Goal: Task Accomplishment & Management: Complete application form

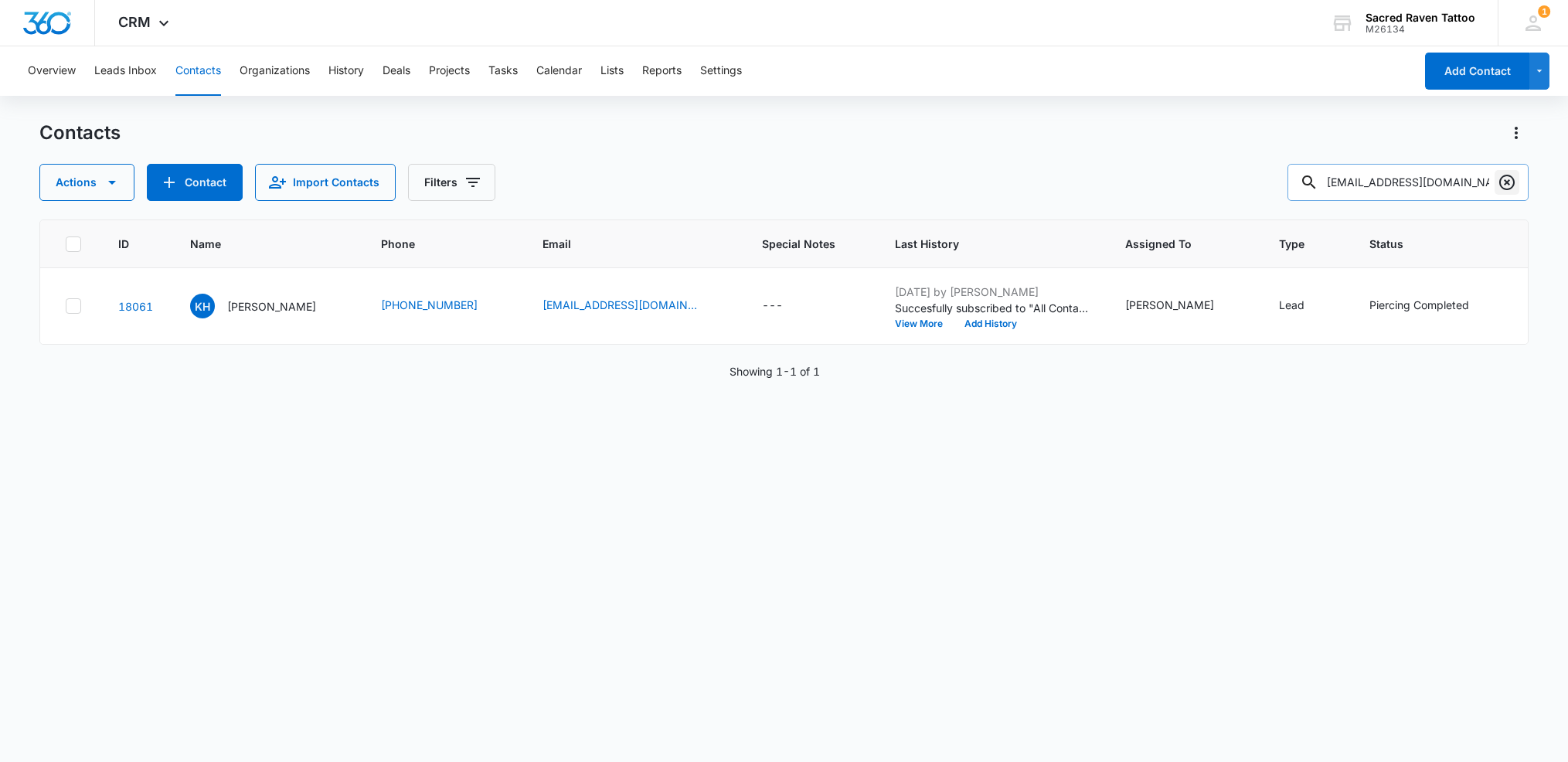
click at [1507, 182] on icon "Clear" at bounding box center [1507, 182] width 15 height 15
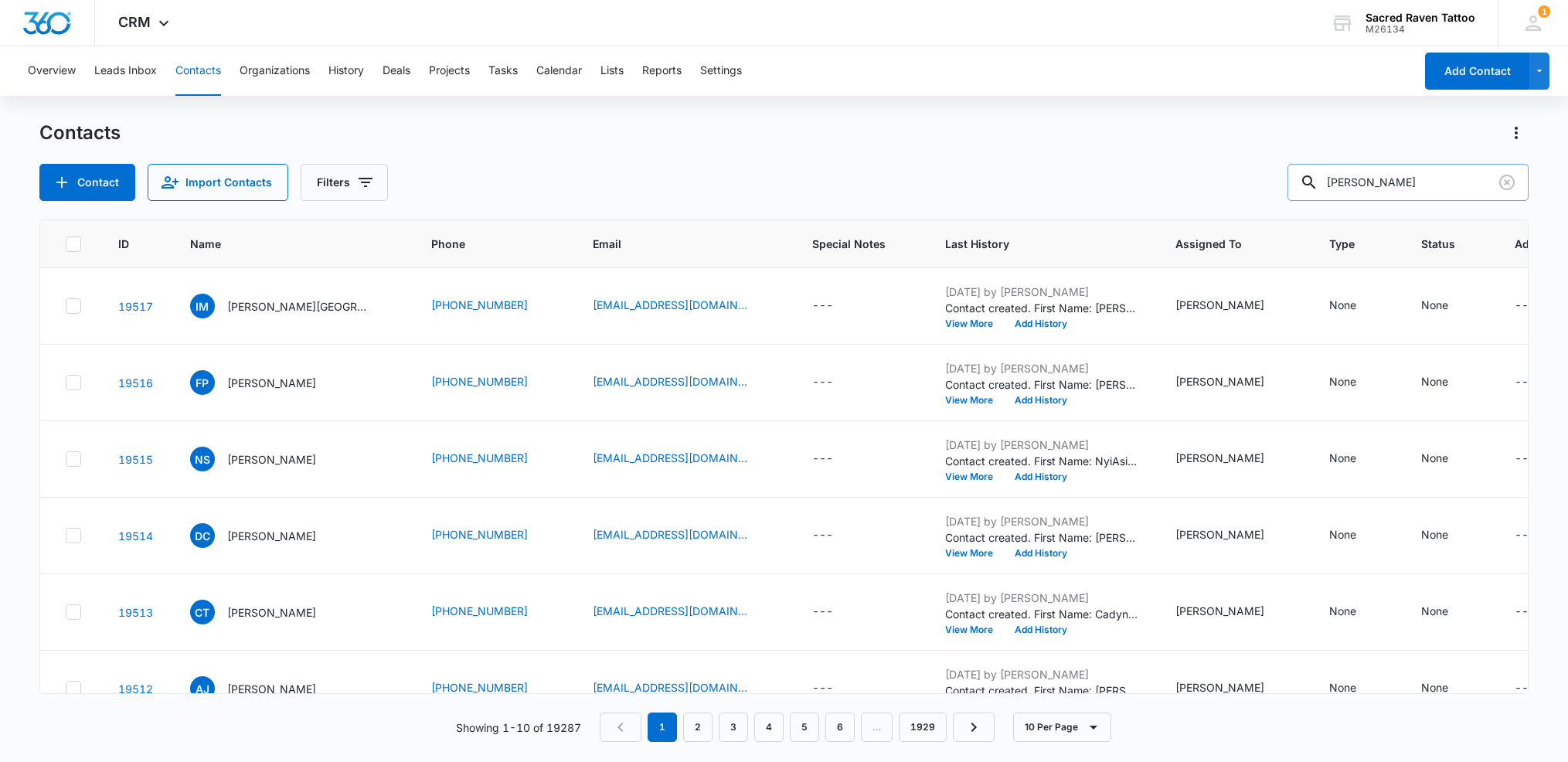
type input "[PERSON_NAME]"
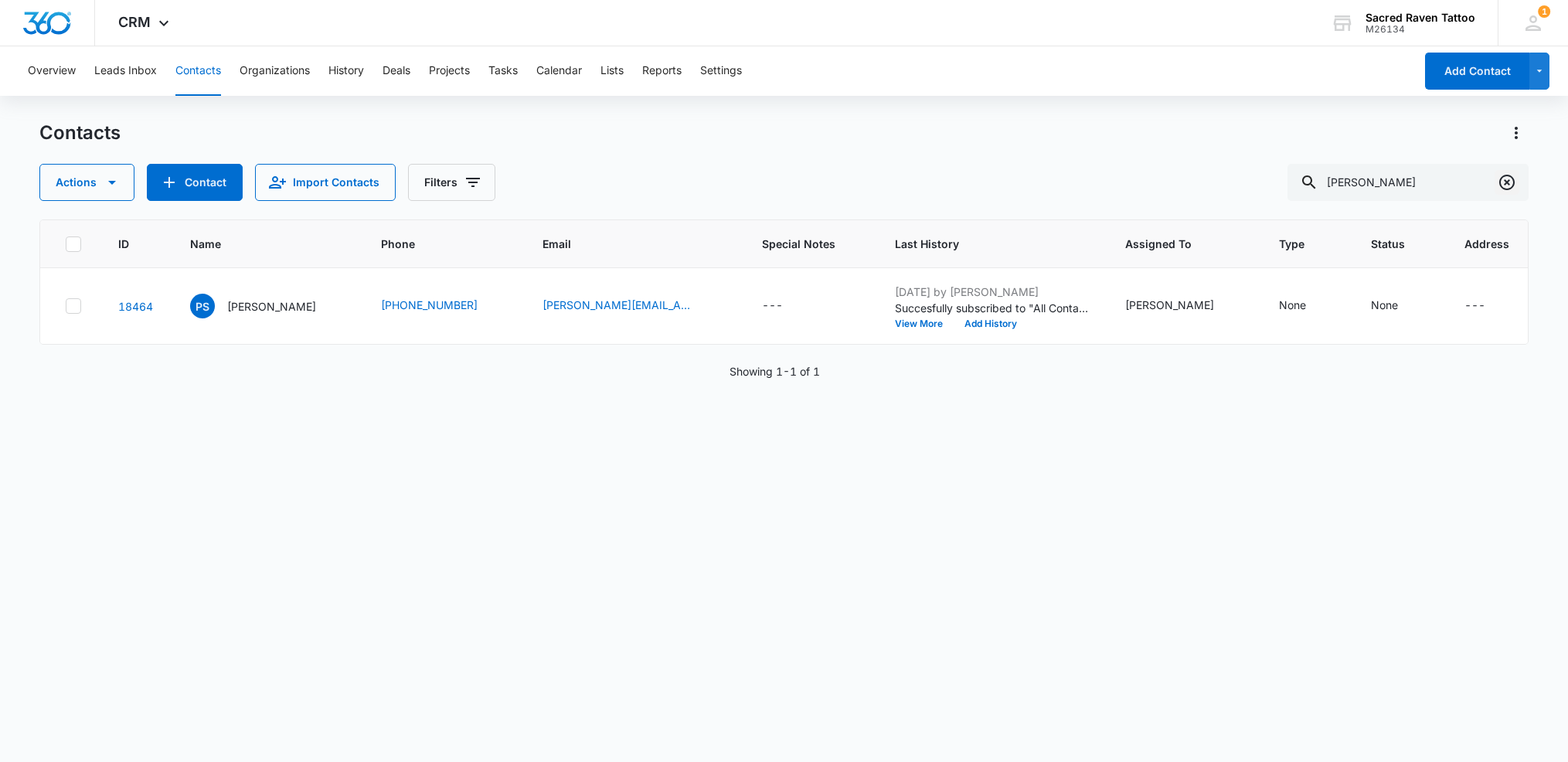
click at [1508, 185] on icon "Clear" at bounding box center [1507, 182] width 19 height 19
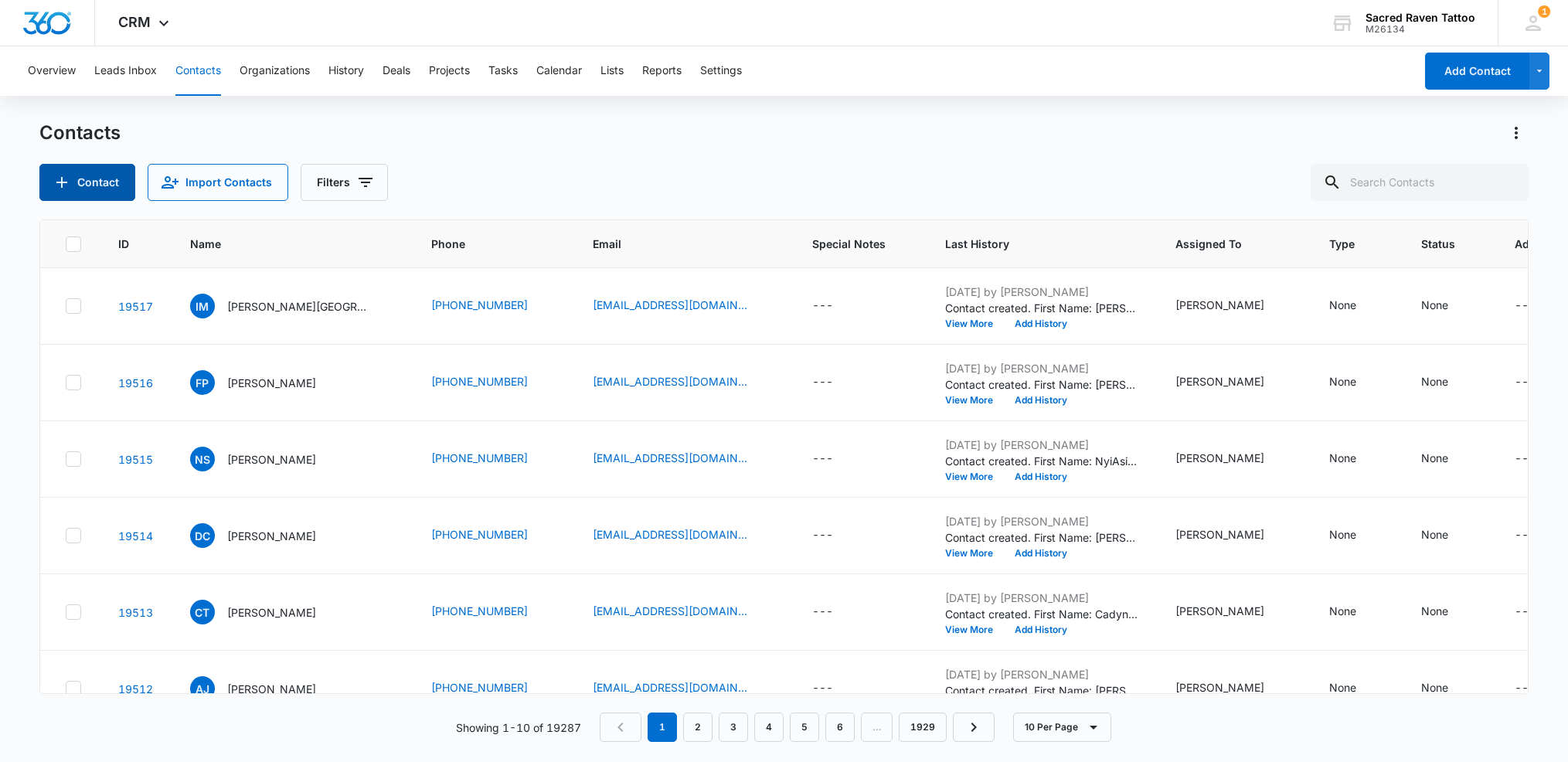
click at [87, 188] on button "Contact" at bounding box center [87, 183] width 96 height 37
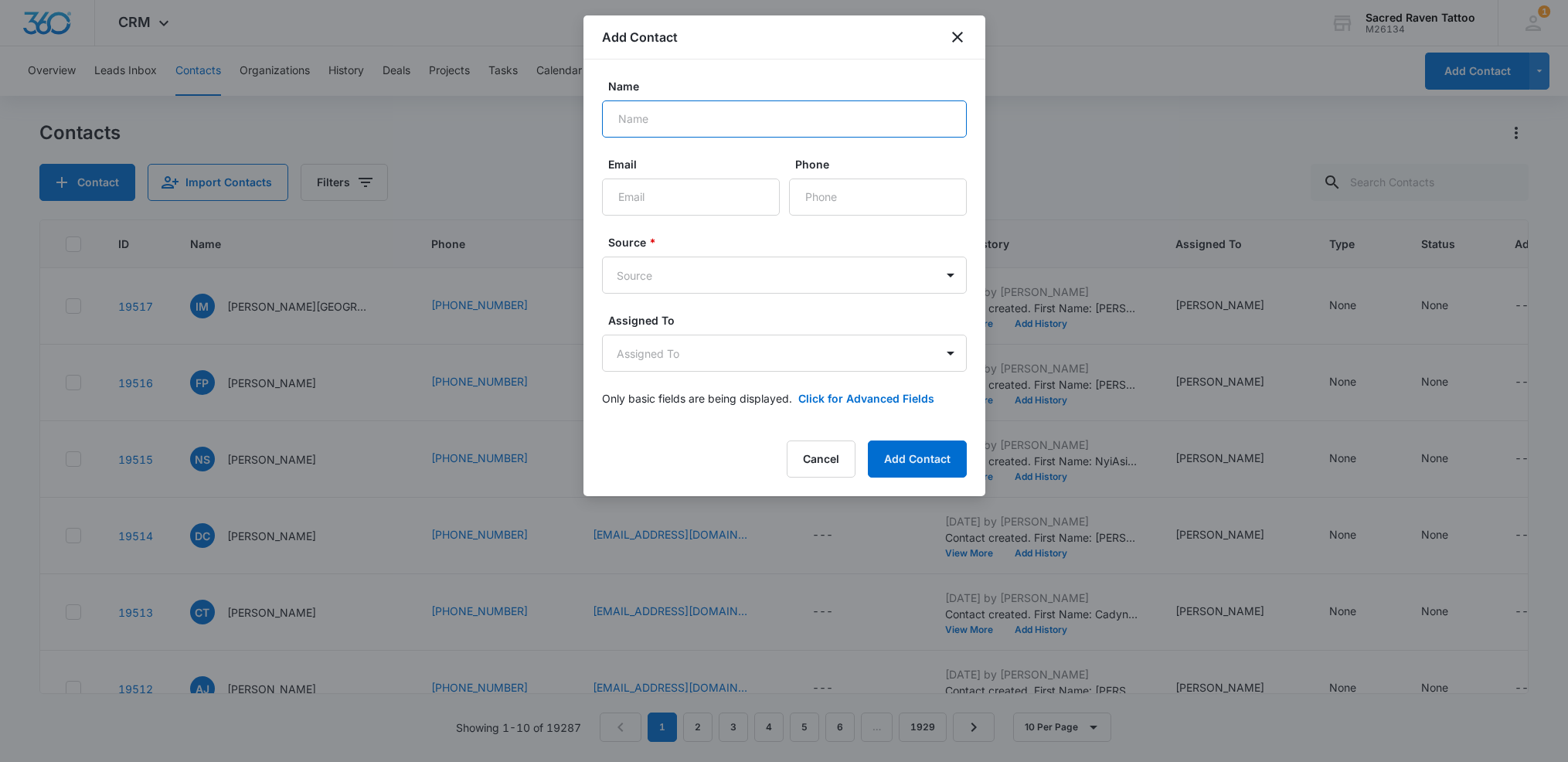
click at [661, 125] on input "Name" at bounding box center [785, 119] width 365 height 37
type input "[PERSON_NAME]"
click at [692, 201] on input "Email" at bounding box center [691, 198] width 178 height 37
paste input "[PERSON_NAME][EMAIL_ADDRESS][DOMAIN_NAME]"
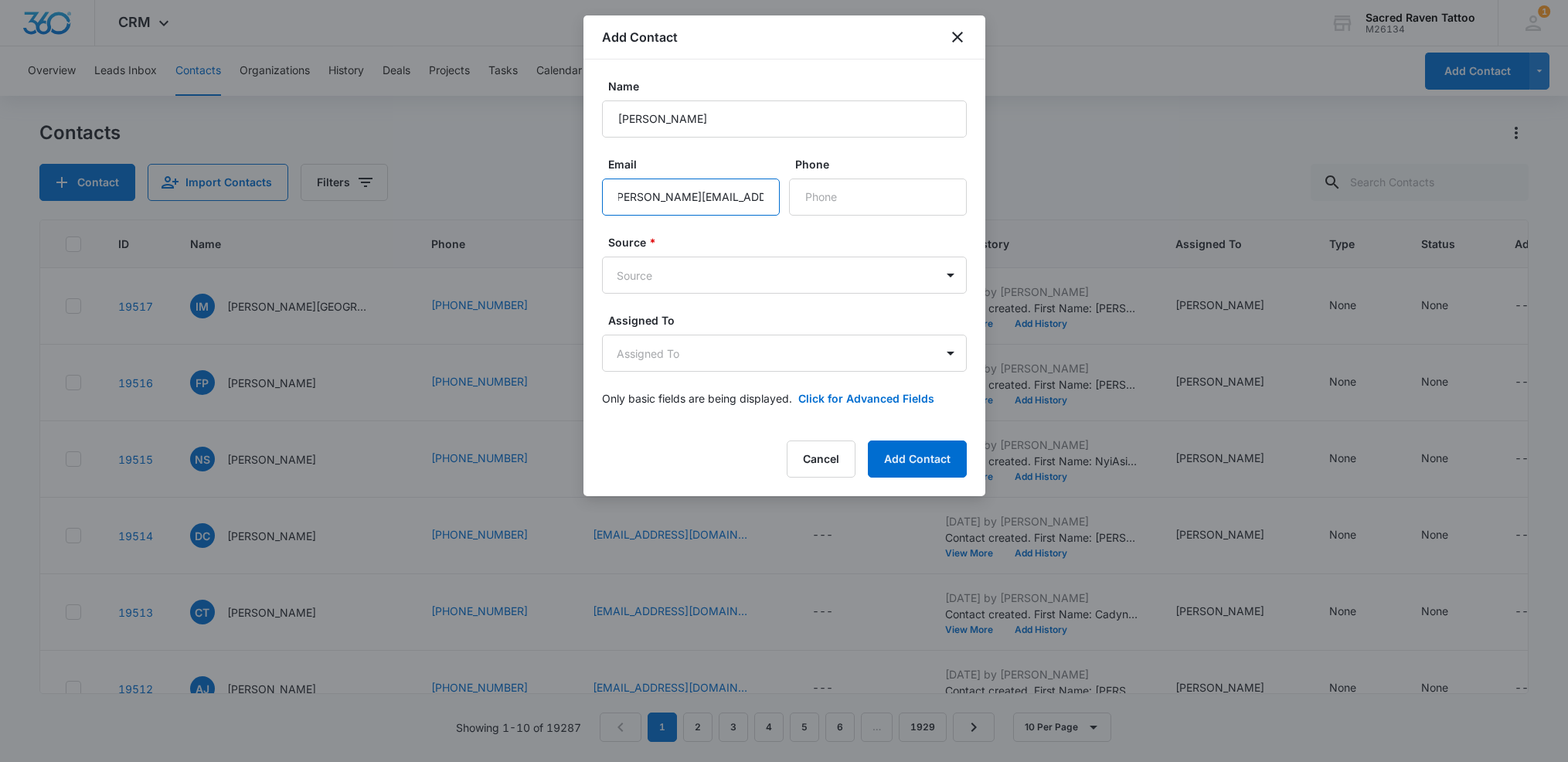
type input "[PERSON_NAME][EMAIL_ADDRESS][DOMAIN_NAME]"
click at [621, 197] on input "[PERSON_NAME][EMAIL_ADDRESS][DOMAIN_NAME]" at bounding box center [691, 198] width 178 height 37
click at [711, 198] on input "[PERSON_NAME][EMAIL_ADDRESS][DOMAIN_NAME]" at bounding box center [691, 198] width 178 height 37
click at [819, 204] on input "Phone" at bounding box center [878, 198] width 178 height 37
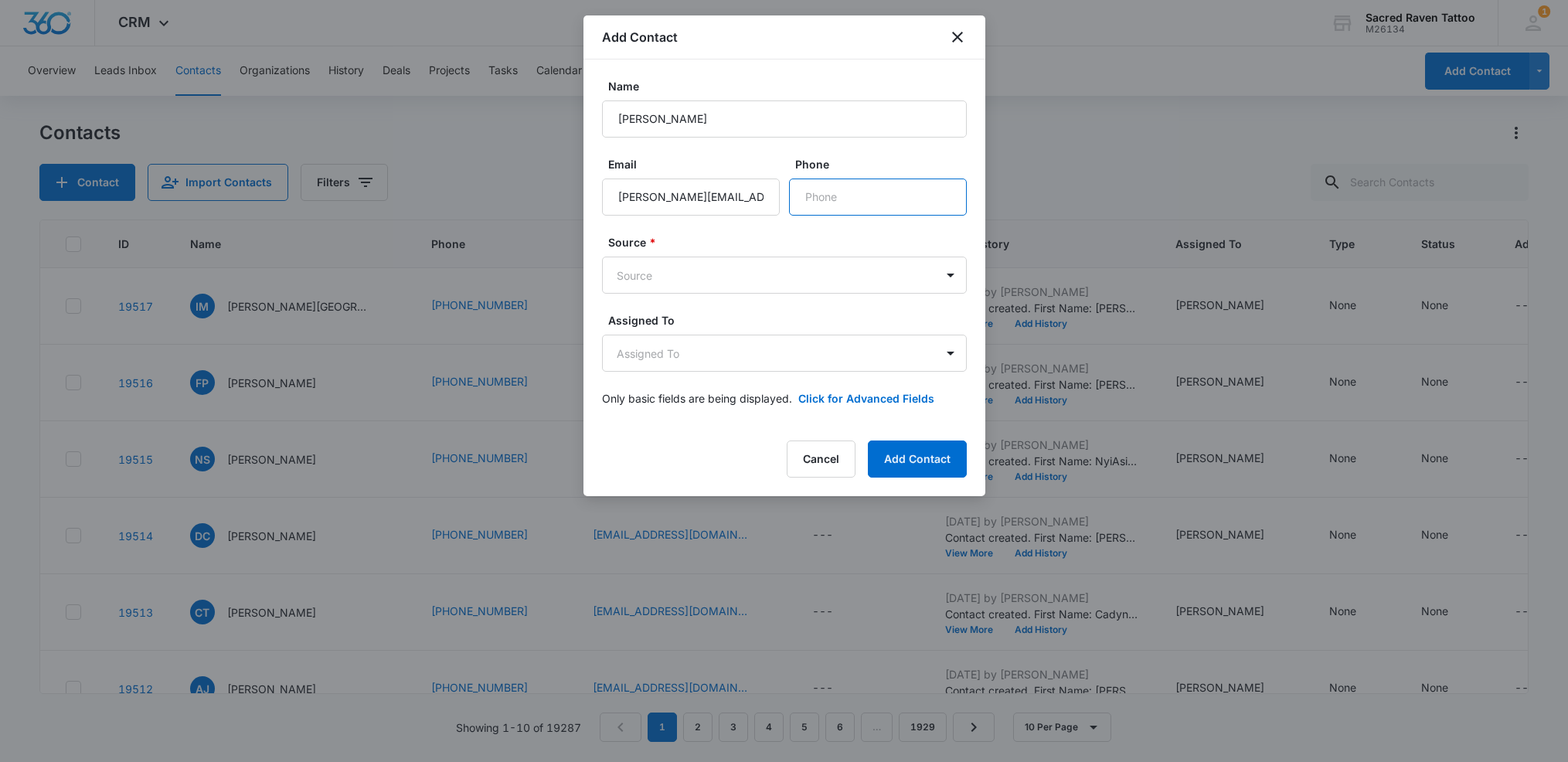
paste input "[PHONE_NUMBER]"
type input "[PHONE_NUMBER]"
click at [701, 279] on body "CRM Apps Reputation Websites Forms CRM Email Social Shop Payments POS Content A…" at bounding box center [784, 381] width 1568 height 762
type input "goo"
click at [694, 331] on div "Google" at bounding box center [783, 330] width 324 height 16
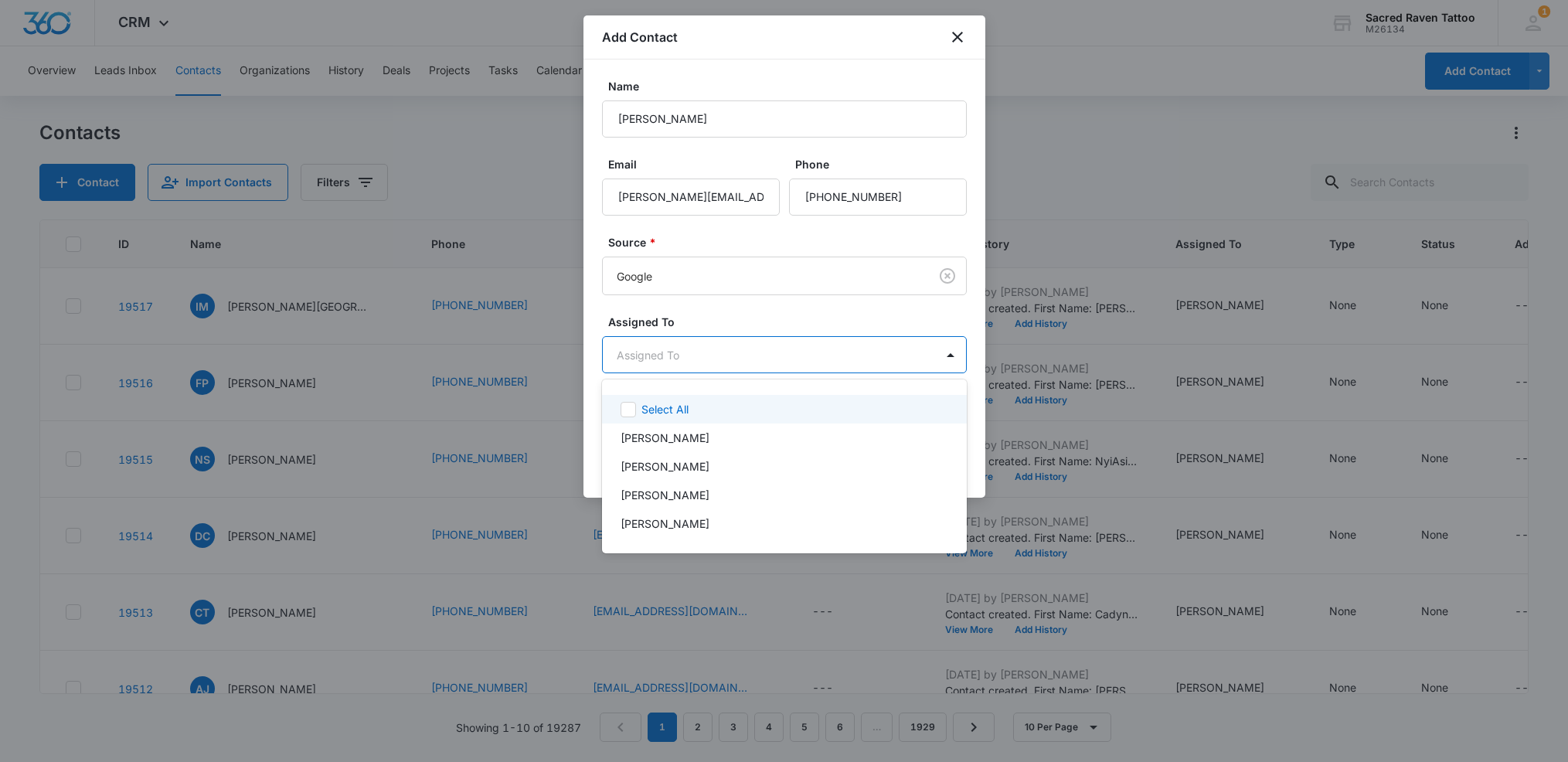
click at [702, 354] on body "CRM Apps Reputation Websites Forms CRM Email Social Shop Payments POS Content A…" at bounding box center [784, 381] width 1568 height 762
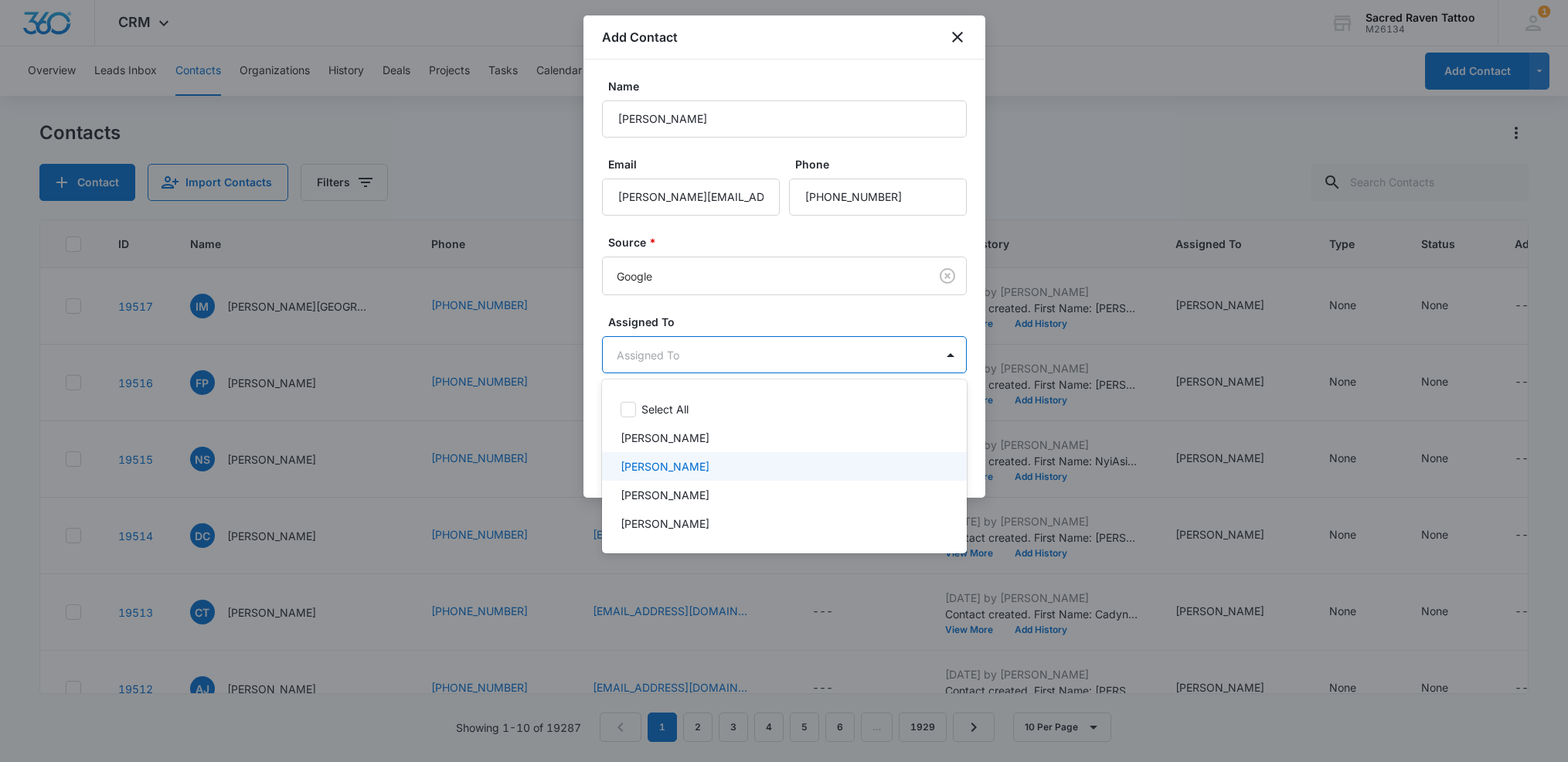
click at [690, 460] on p "[PERSON_NAME]" at bounding box center [665, 466] width 89 height 16
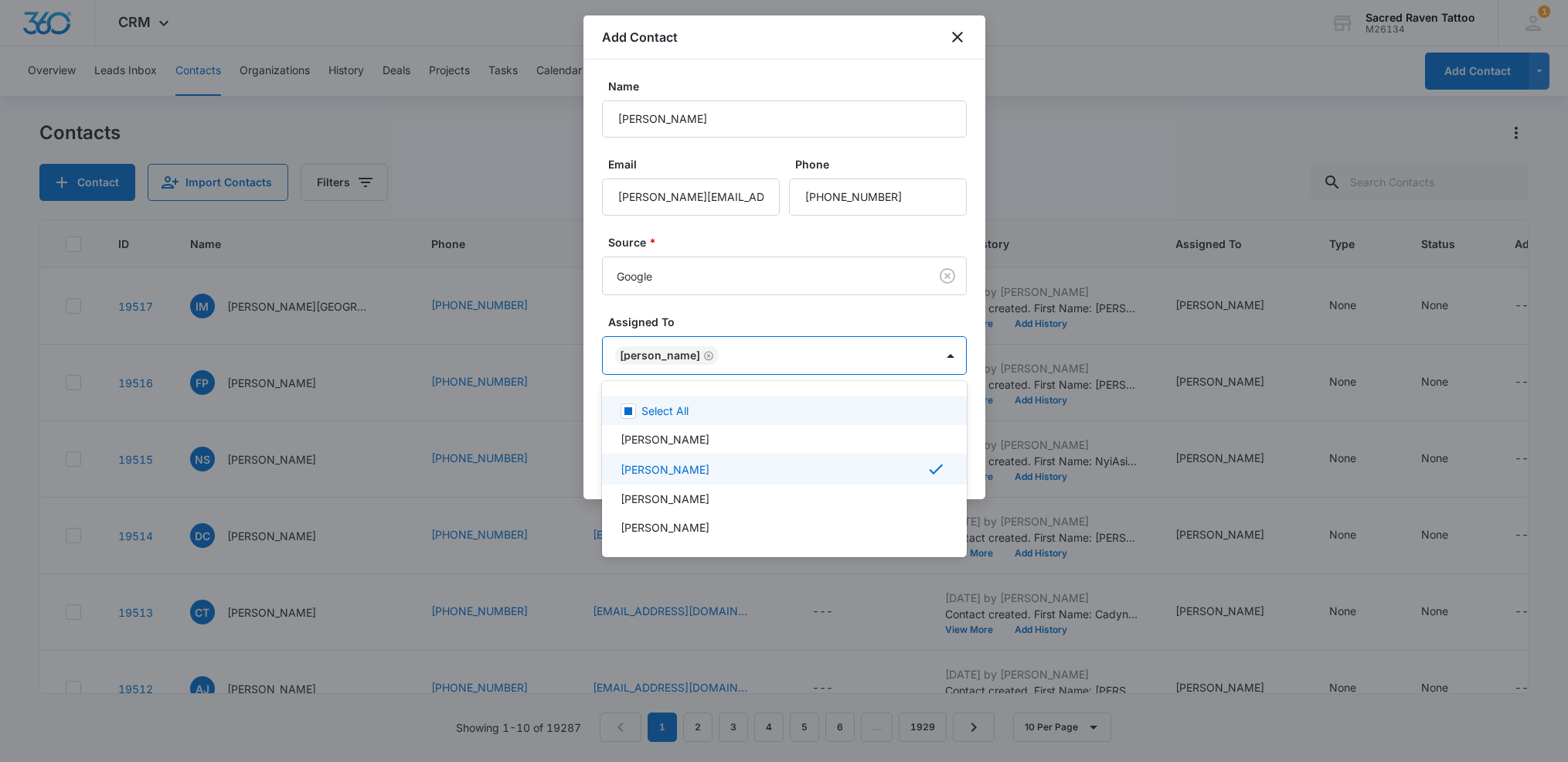
click at [979, 395] on div at bounding box center [784, 381] width 1568 height 762
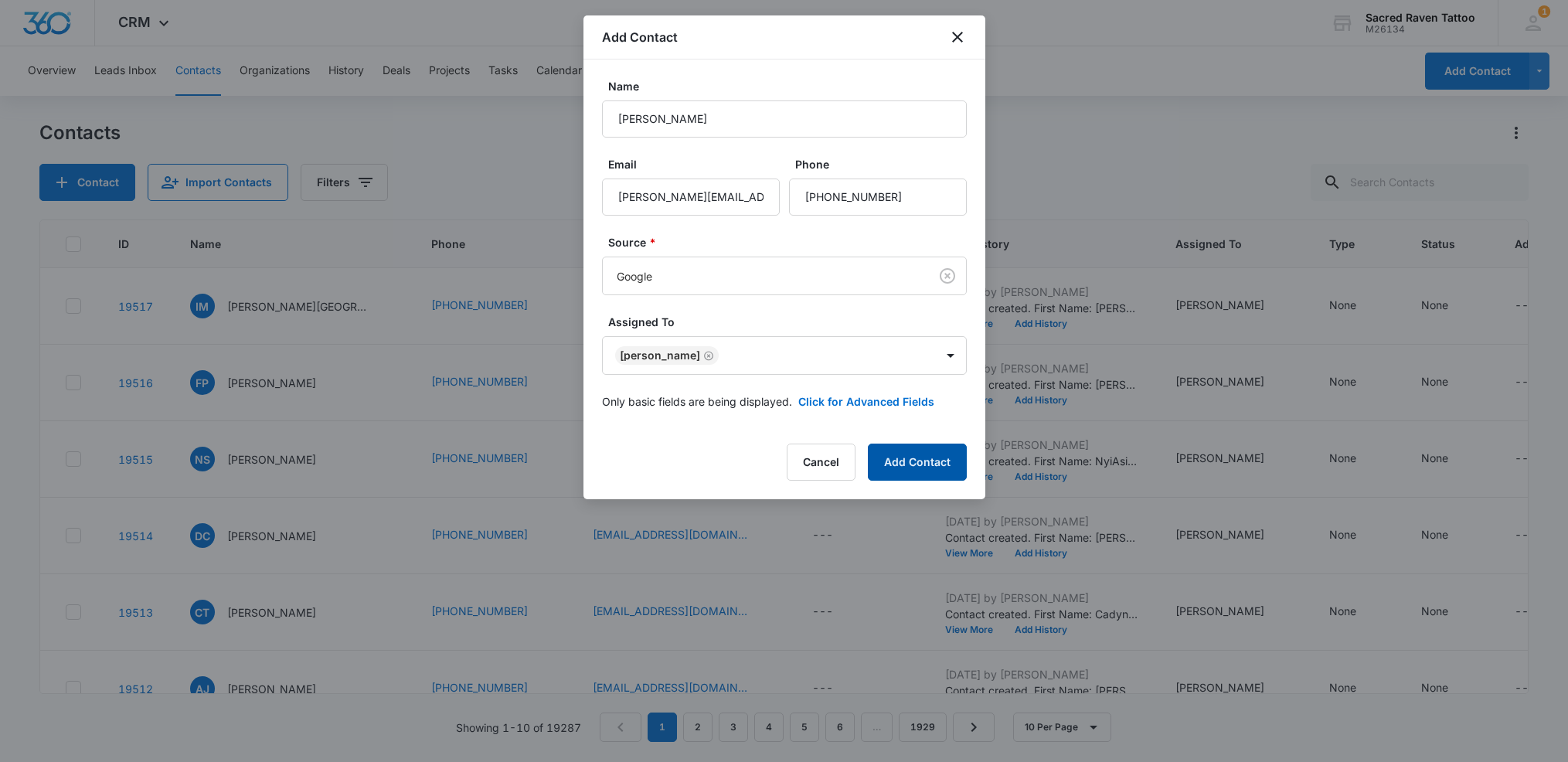
click at [927, 472] on button "Add Contact" at bounding box center [918, 463] width 99 height 37
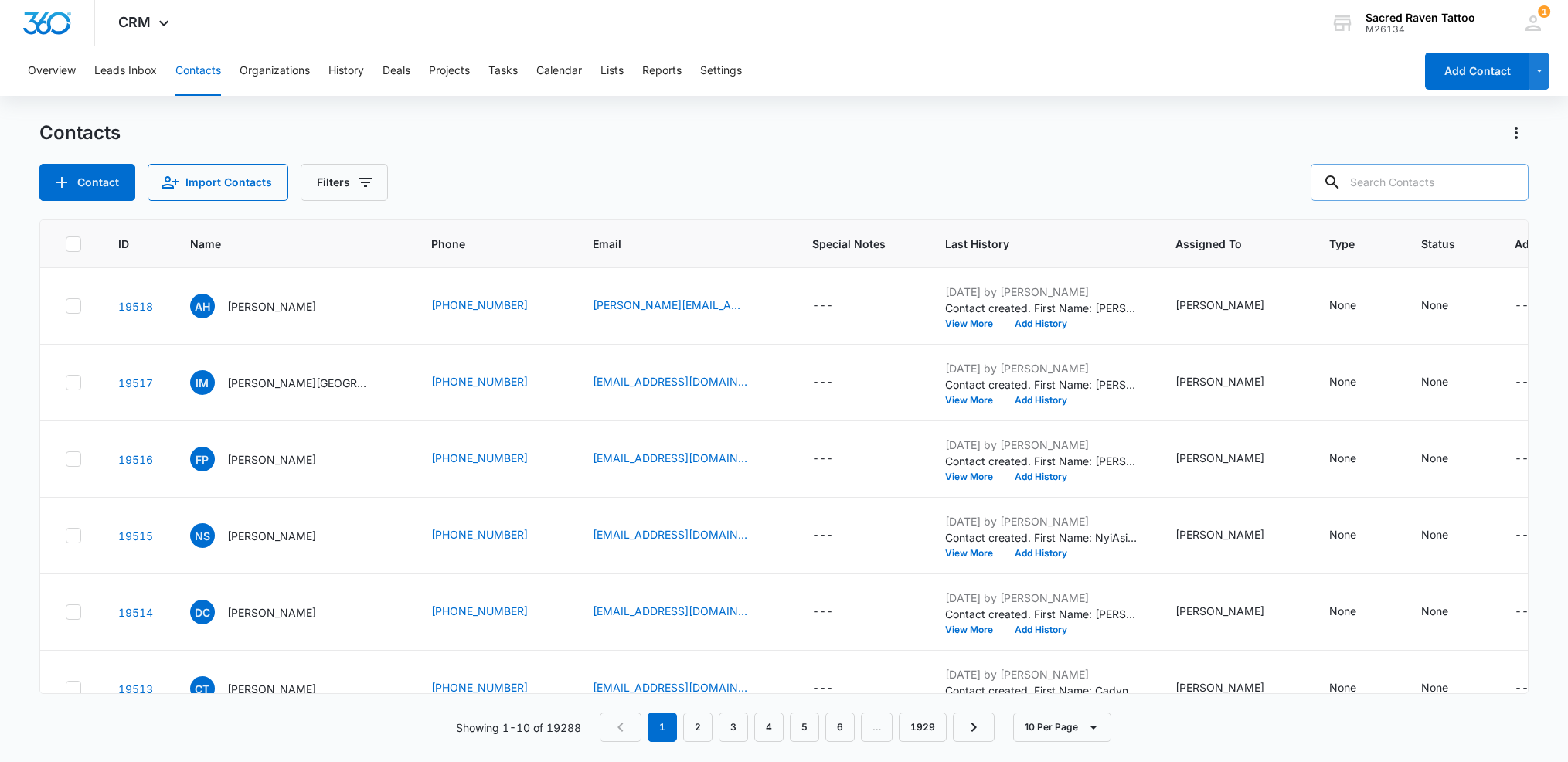
click at [1429, 184] on input "text" at bounding box center [1420, 183] width 218 height 37
type input "molok"
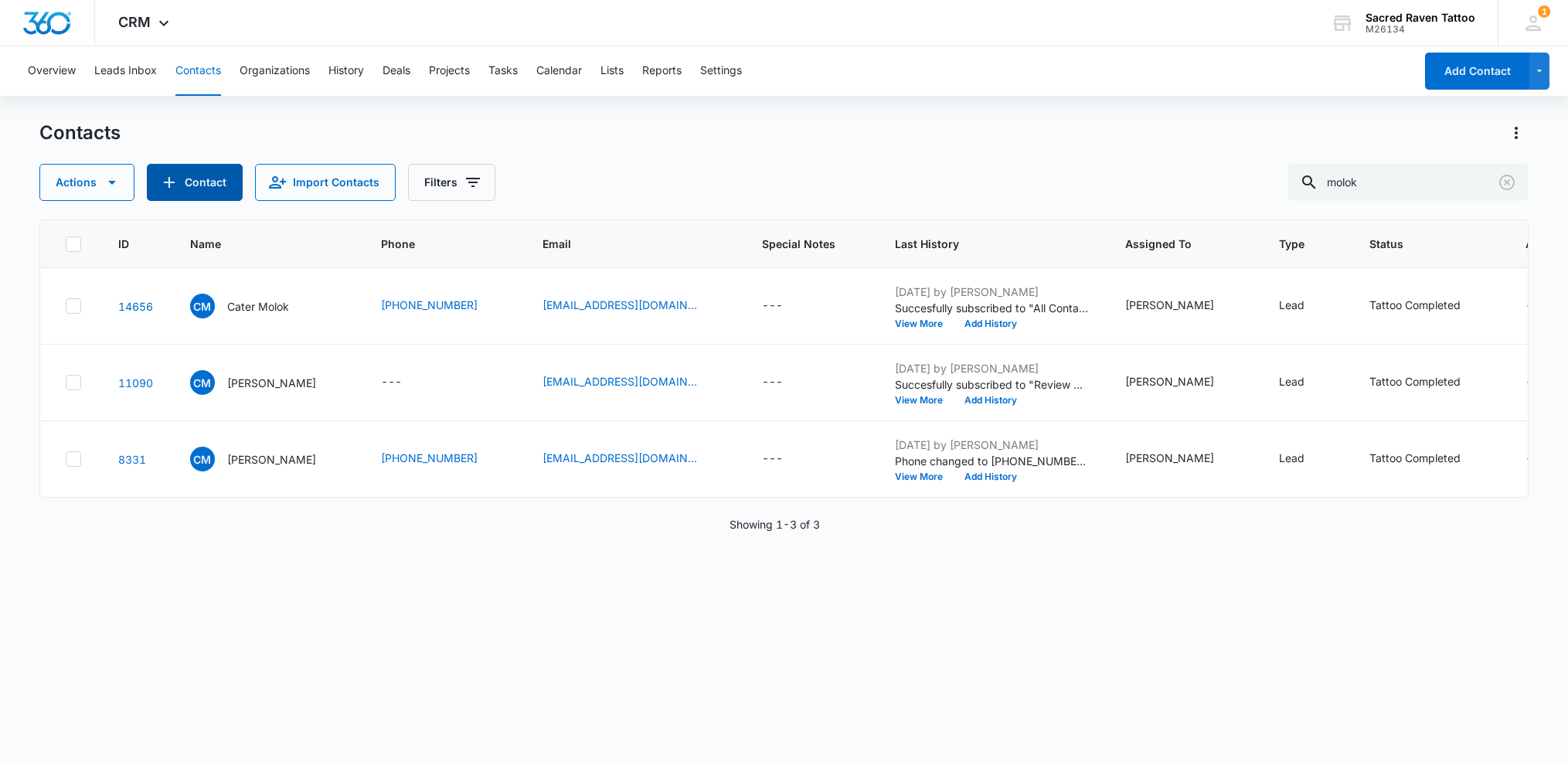
click at [209, 177] on button "Contact" at bounding box center [195, 183] width 96 height 37
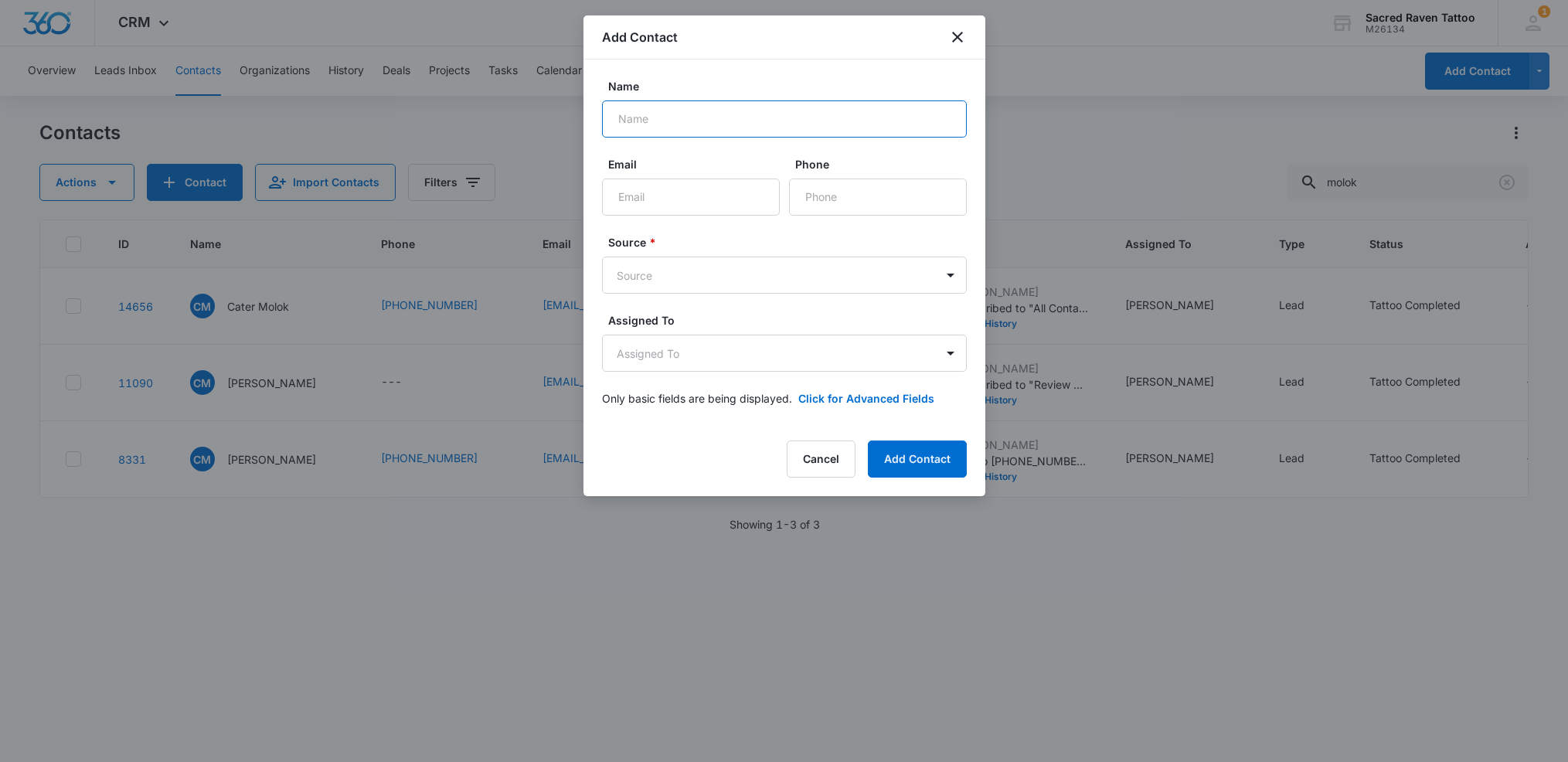
click at [657, 121] on input "Name" at bounding box center [785, 119] width 365 height 37
drag, startPoint x: 675, startPoint y: 115, endPoint x: 657, endPoint y: 119, distance: 18.4
click at [657, 119] on input "[PERSON_NAME]" at bounding box center [785, 119] width 365 height 37
type input "[PERSON_NAME]"
click at [853, 205] on input "Phone" at bounding box center [878, 198] width 178 height 37
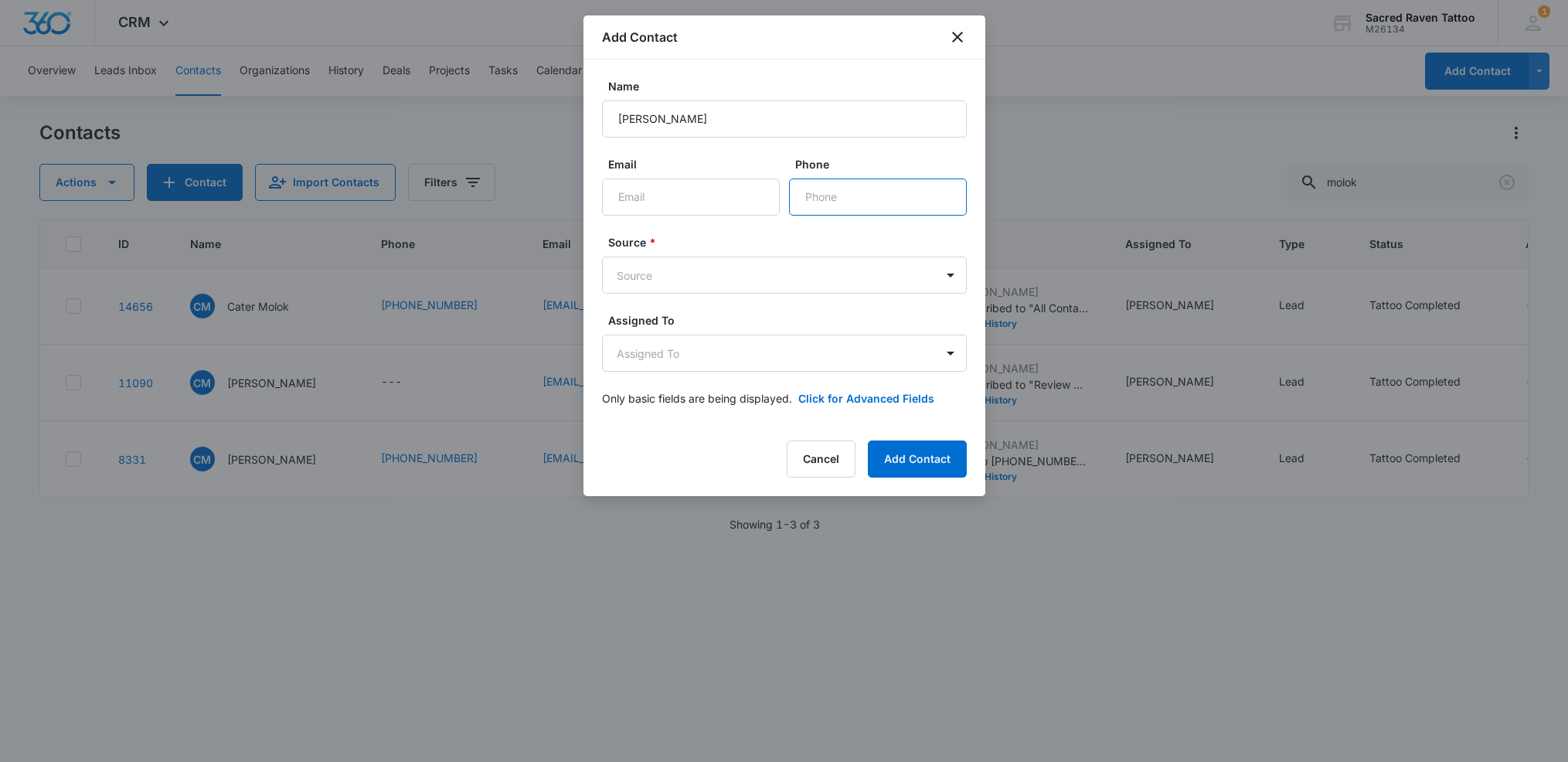
paste input "(910) 801-250"
type input "(910) 801-250"
click at [652, 205] on input "Email" at bounding box center [691, 198] width 178 height 37
paste input "[EMAIL_ADDRESS][DOMAIN_NAME]"
type input "[EMAIL_ADDRESS][DOMAIN_NAME]"
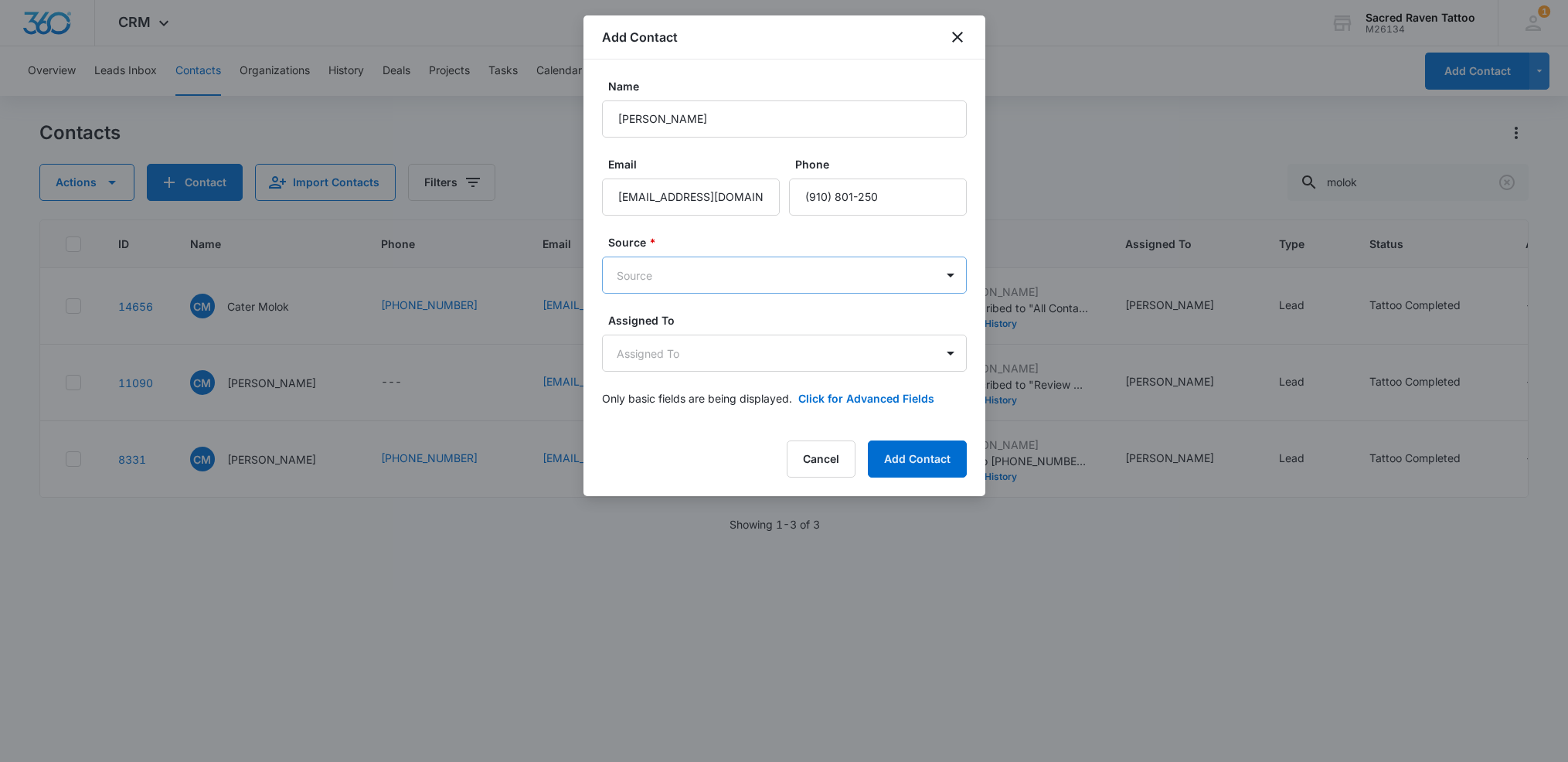
click at [667, 283] on body "CRM Apps Reputation Websites Forms CRM Email Social Shop Payments POS Content A…" at bounding box center [784, 381] width 1568 height 762
type input "goo"
click at [664, 343] on div "Google" at bounding box center [785, 330] width 365 height 28
click at [684, 362] on body "CRM Apps Reputation Websites Forms CRM Email Social Shop Payments POS Content A…" at bounding box center [784, 381] width 1568 height 762
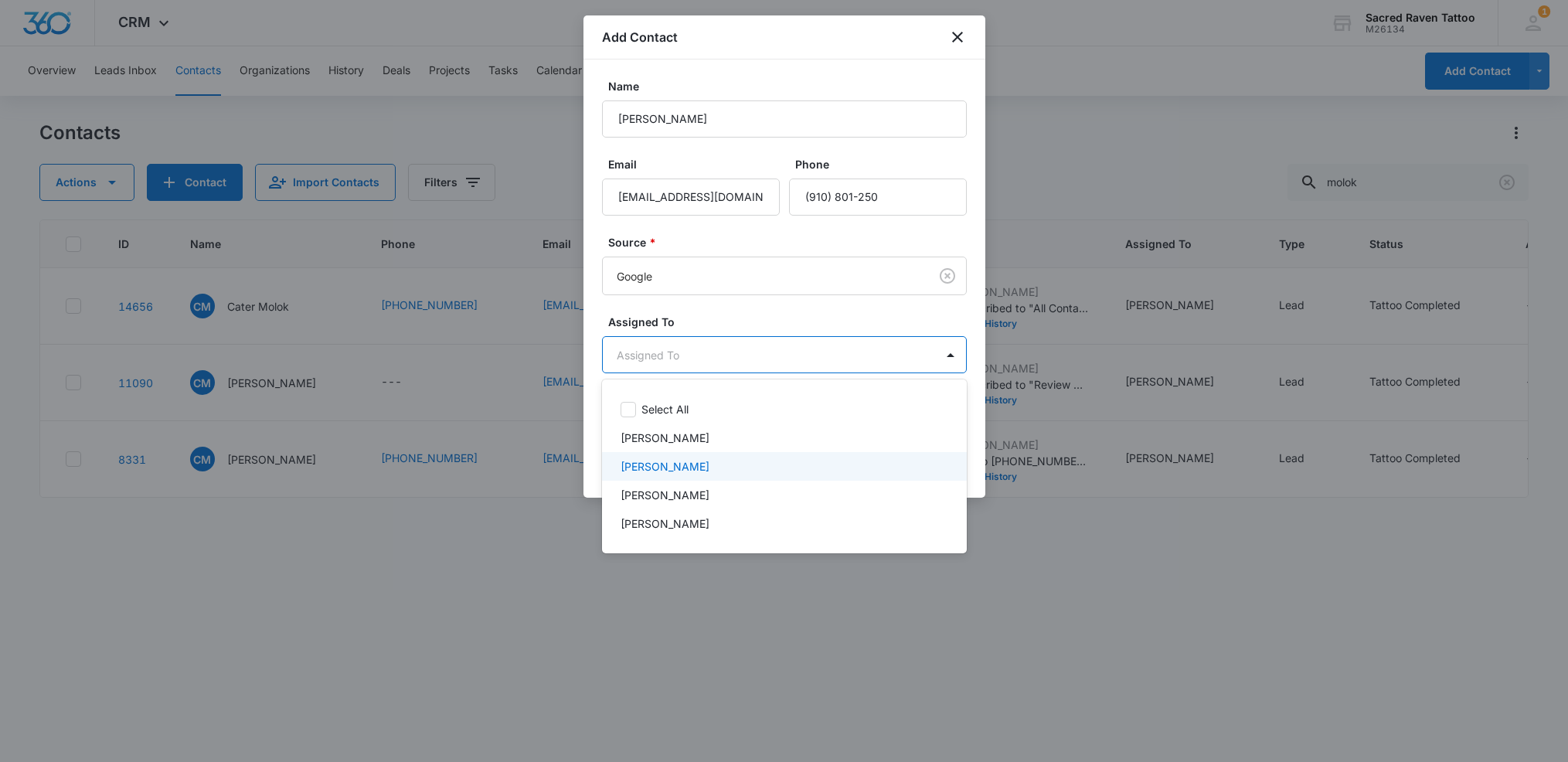
click at [676, 463] on p "[PERSON_NAME]" at bounding box center [665, 466] width 89 height 16
click at [976, 463] on div at bounding box center [784, 381] width 1568 height 762
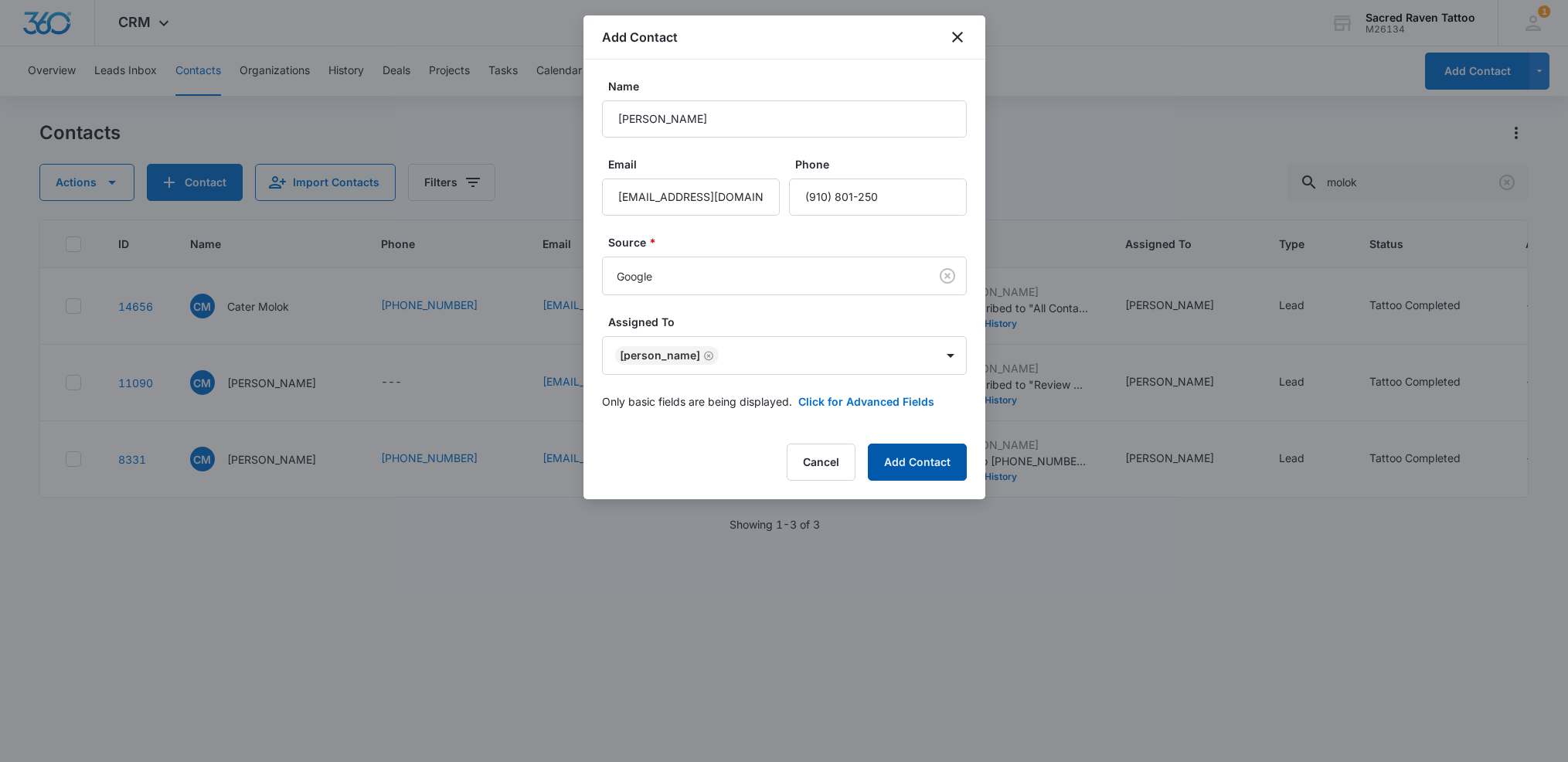
click at [904, 457] on button "Add Contact" at bounding box center [918, 463] width 99 height 37
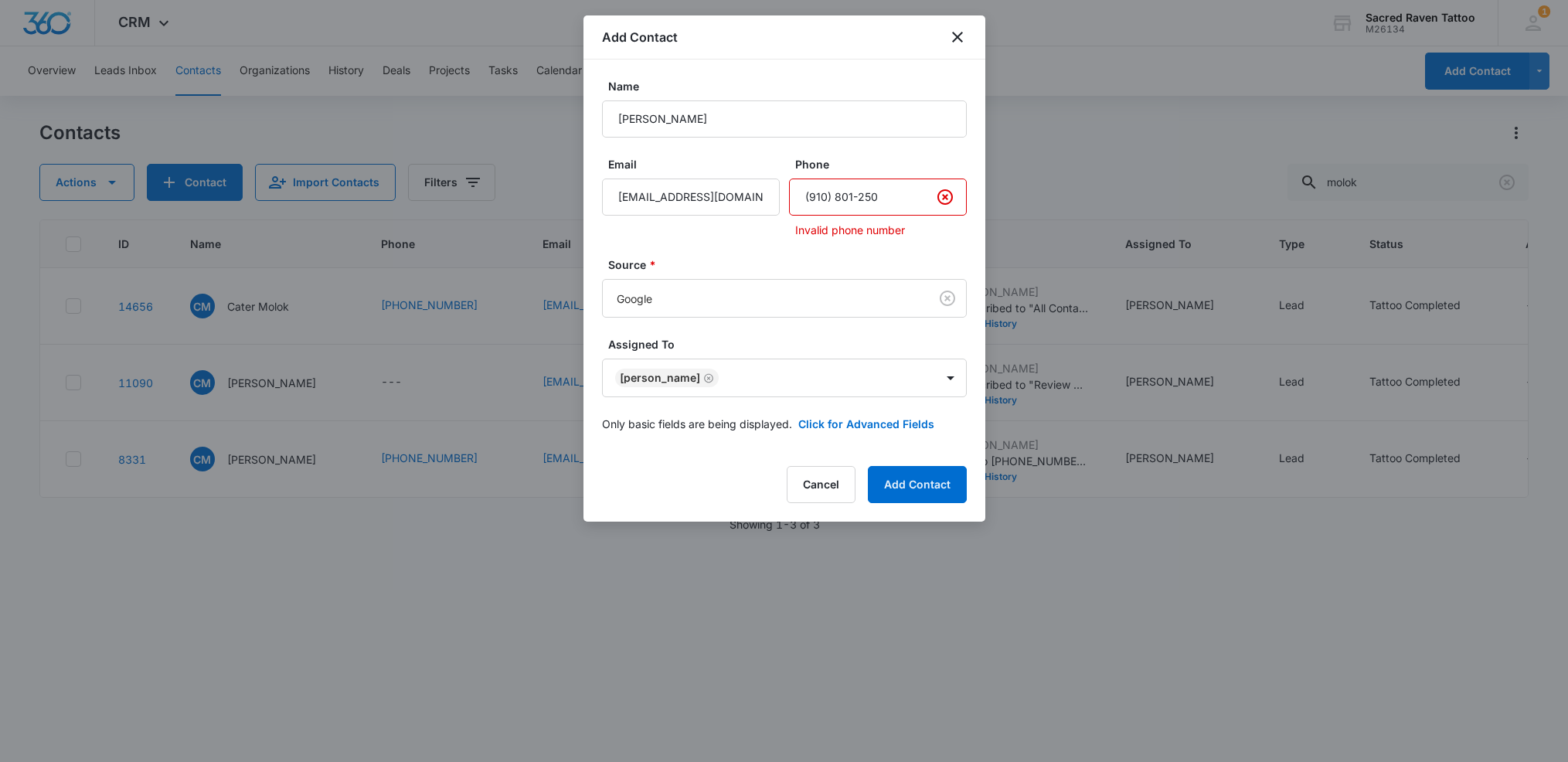
click at [835, 196] on input "Phone" at bounding box center [878, 198] width 178 height 37
drag, startPoint x: 881, startPoint y: 199, endPoint x: 833, endPoint y: 198, distance: 48.0
click at [833, 198] on input "Phone" at bounding box center [878, 198] width 178 height 37
type input "[PHONE_NUMBER]"
click at [912, 483] on button "Add Contact" at bounding box center [918, 485] width 99 height 37
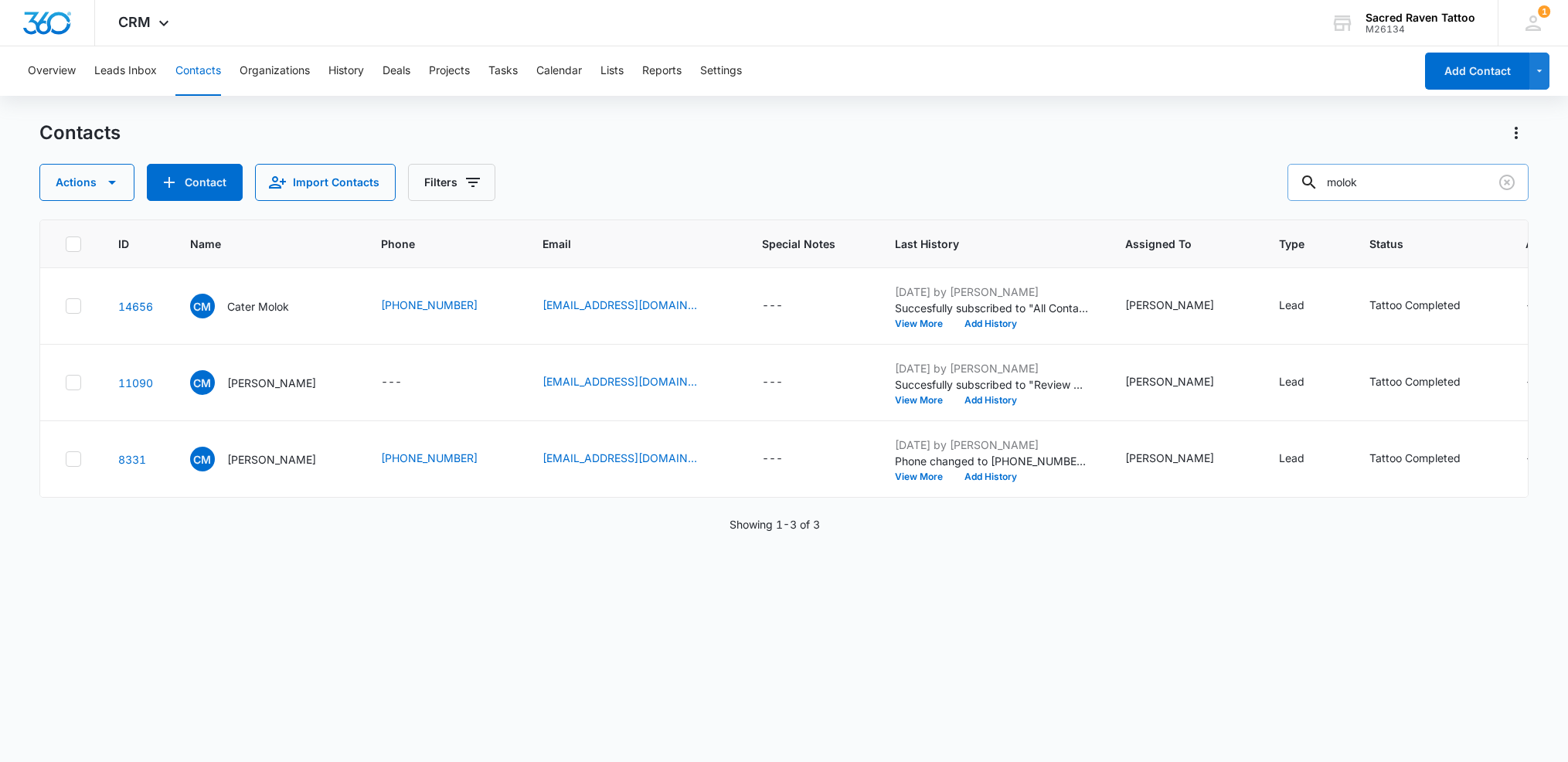
drag, startPoint x: 1412, startPoint y: 181, endPoint x: 1328, endPoint y: 184, distance: 84.1
click at [1329, 184] on input "molok" at bounding box center [1408, 183] width 241 height 37
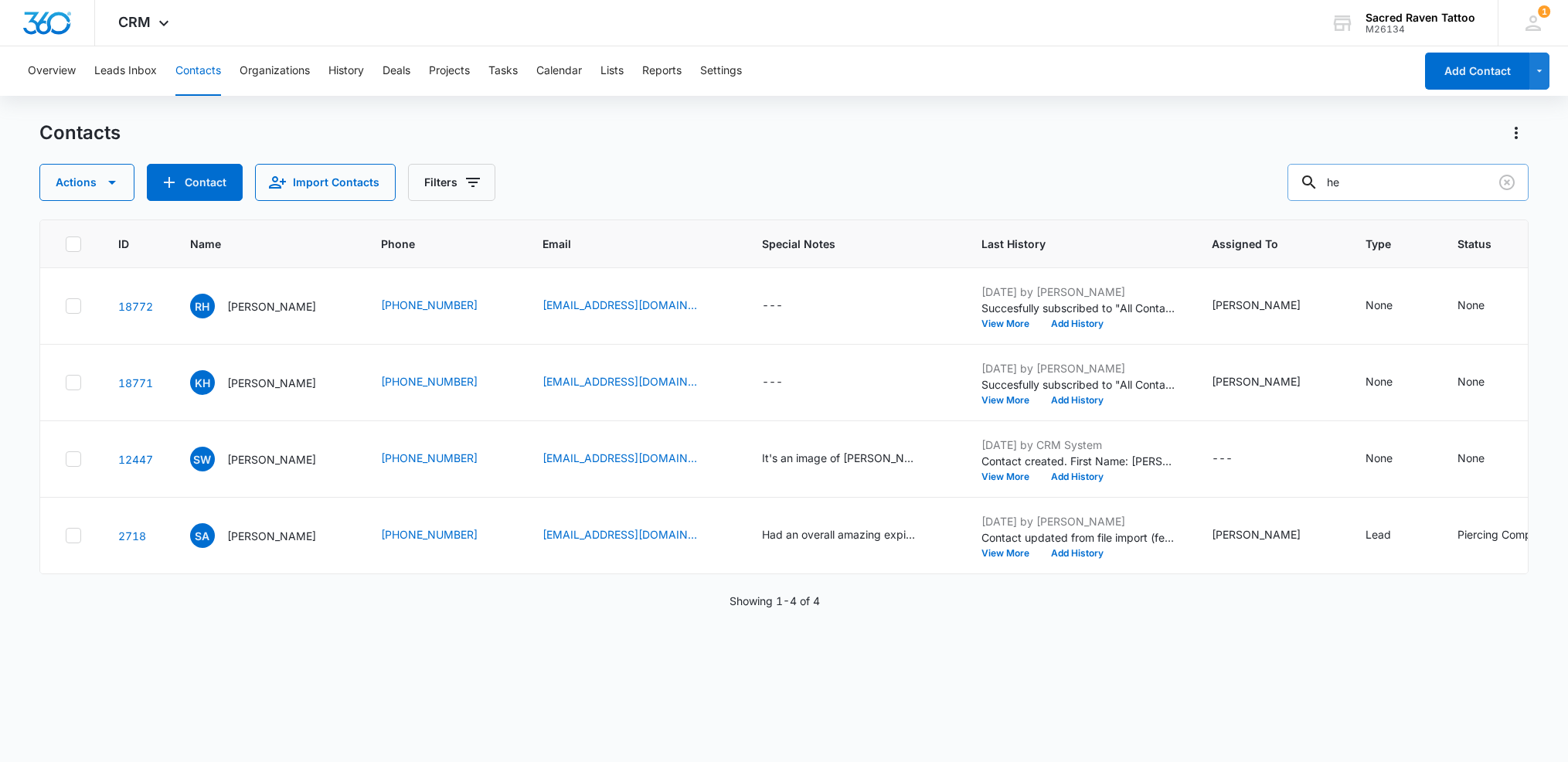
type input "h"
type input "[PERSON_NAME]"
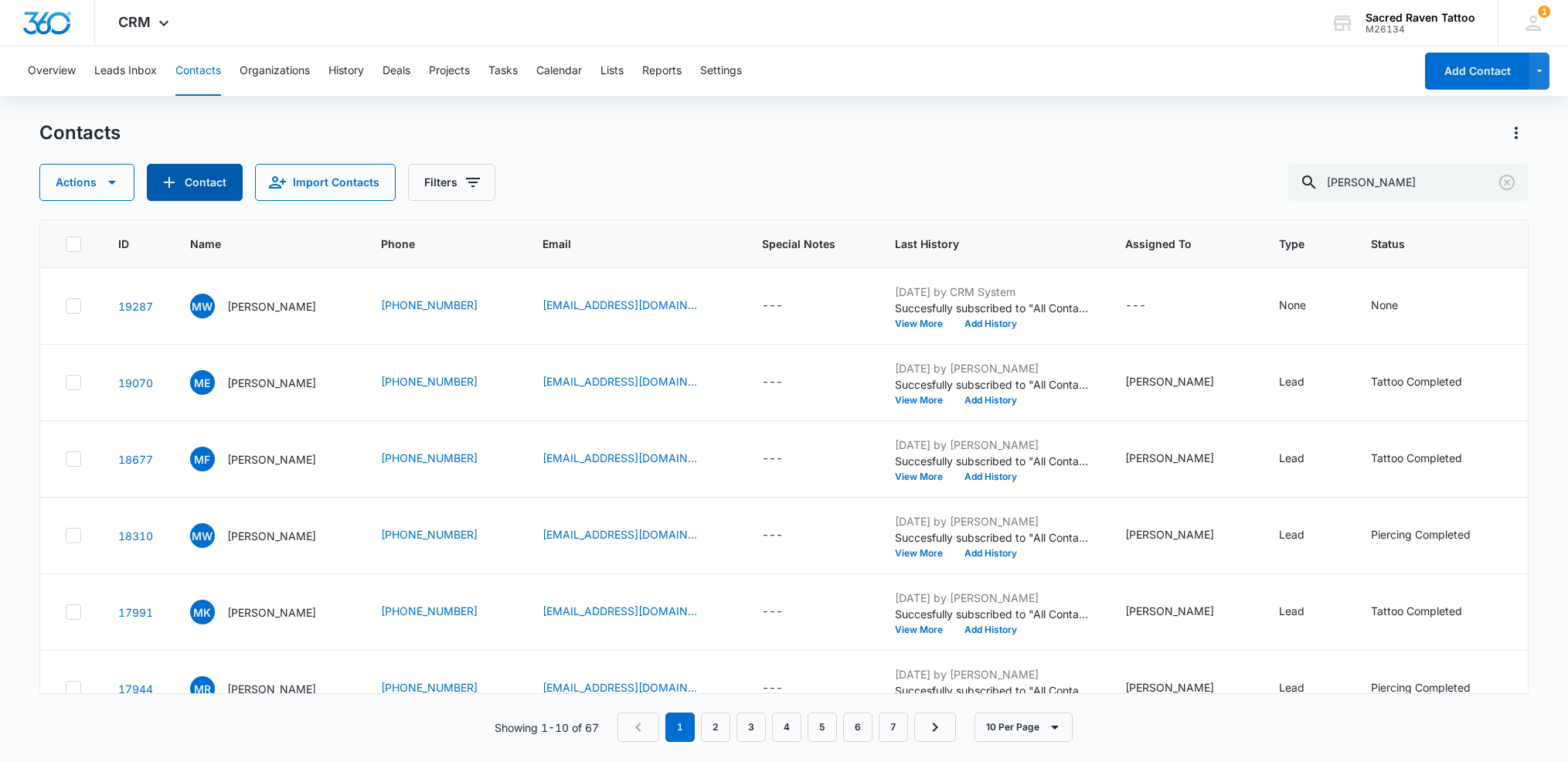
click at [190, 185] on button "Contact" at bounding box center [195, 183] width 96 height 37
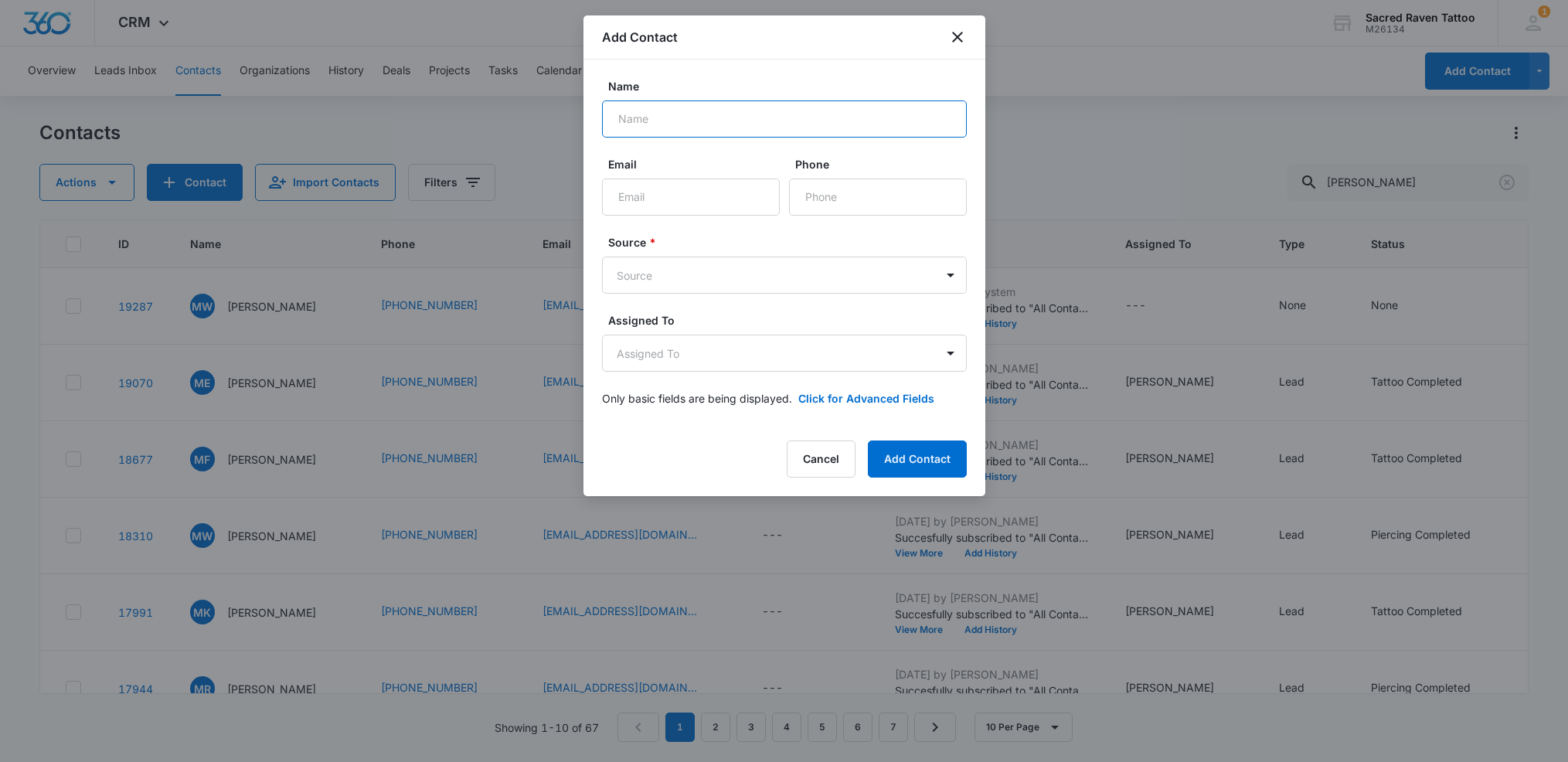
click at [678, 121] on input "Name" at bounding box center [785, 119] width 365 height 37
type input "[PERSON_NAME]"
click at [825, 202] on input "Phone" at bounding box center [878, 198] width 178 height 37
paste input "[PHONE_NUMBER]"
type input "[PHONE_NUMBER]"
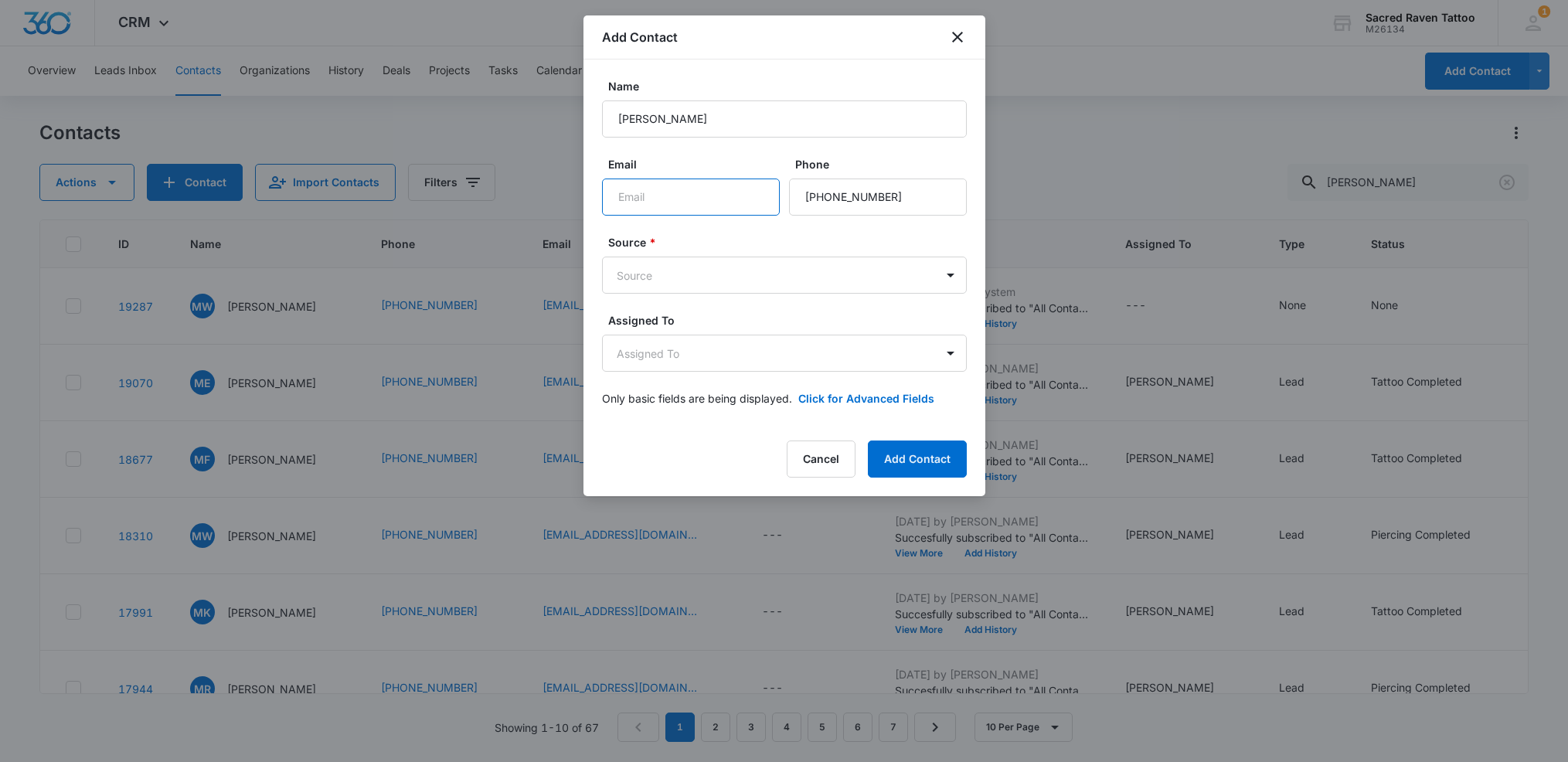
click at [633, 197] on input "Email" at bounding box center [691, 198] width 178 height 37
paste input "[EMAIL_ADDRESS][DOMAIN_NAME]"
type input "[EMAIL_ADDRESS][DOMAIN_NAME]"
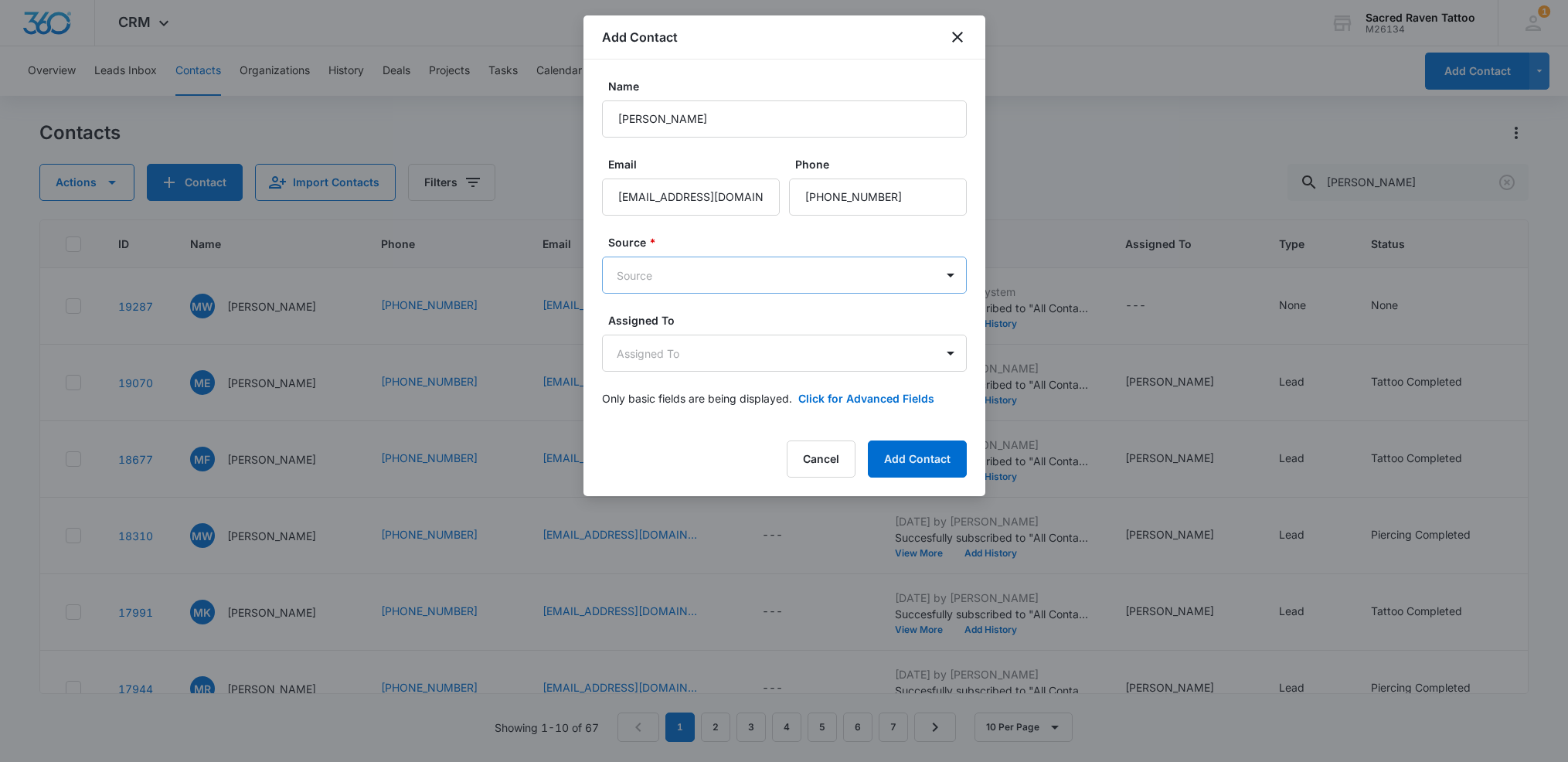
click at [679, 273] on body "CRM Apps Reputation Websites Forms CRM Email Social Shop Payments POS Content A…" at bounding box center [784, 381] width 1568 height 762
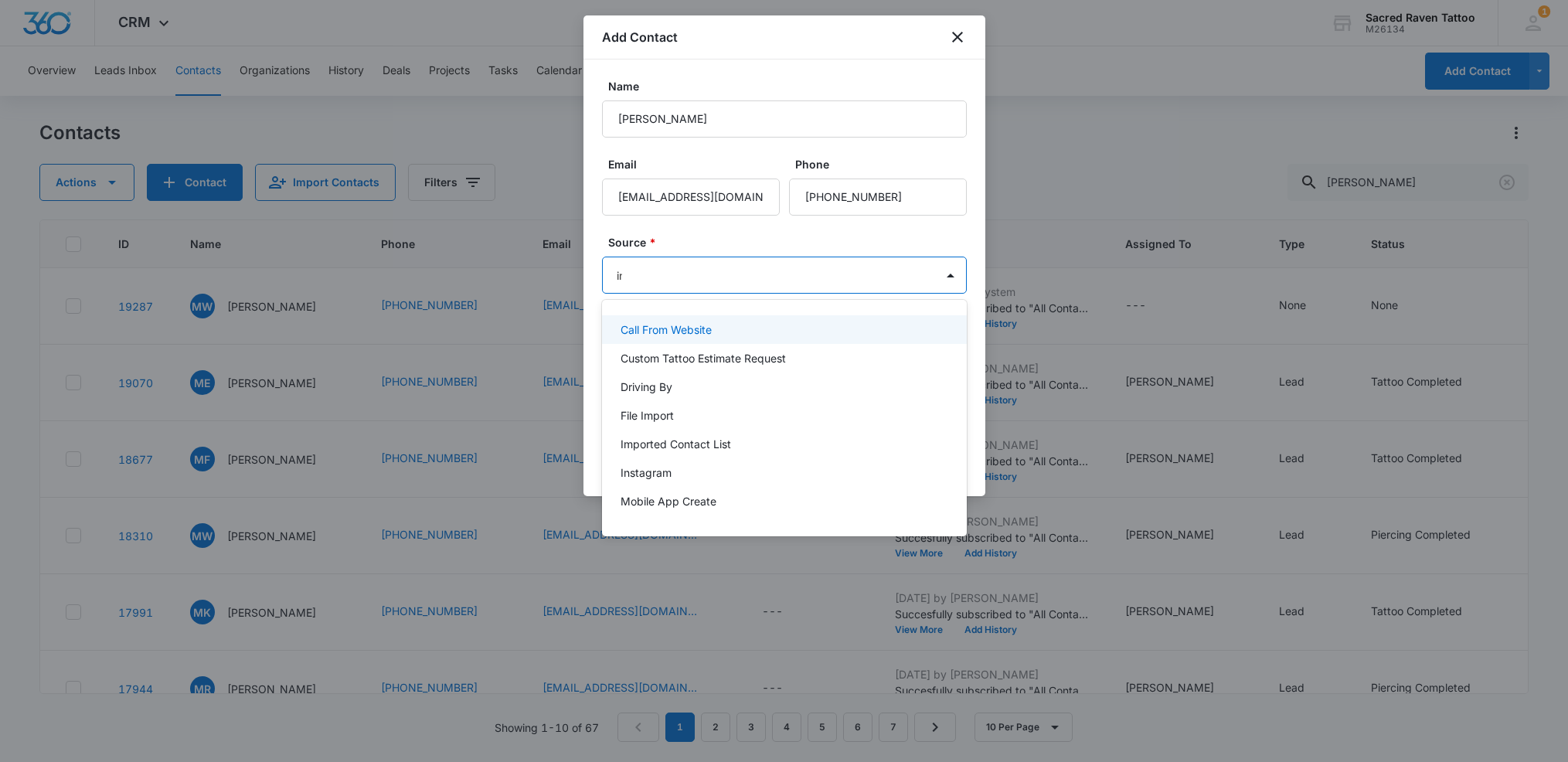
type input "ins"
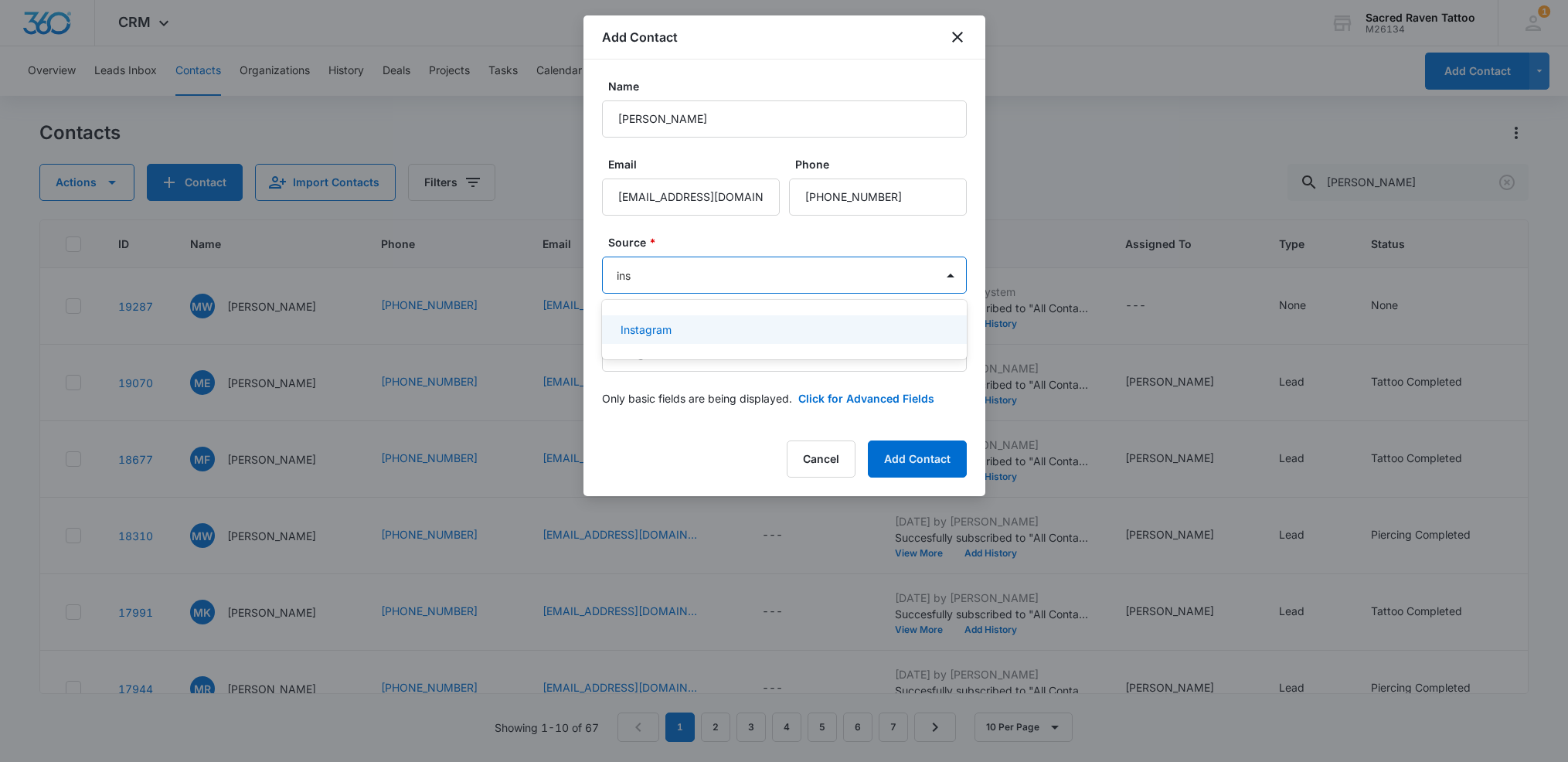
click at [673, 329] on div "Instagram" at bounding box center [783, 330] width 324 height 16
click at [692, 361] on body "CRM Apps Reputation Websites Forms CRM Email Social Shop Payments POS Content A…" at bounding box center [784, 381] width 1568 height 762
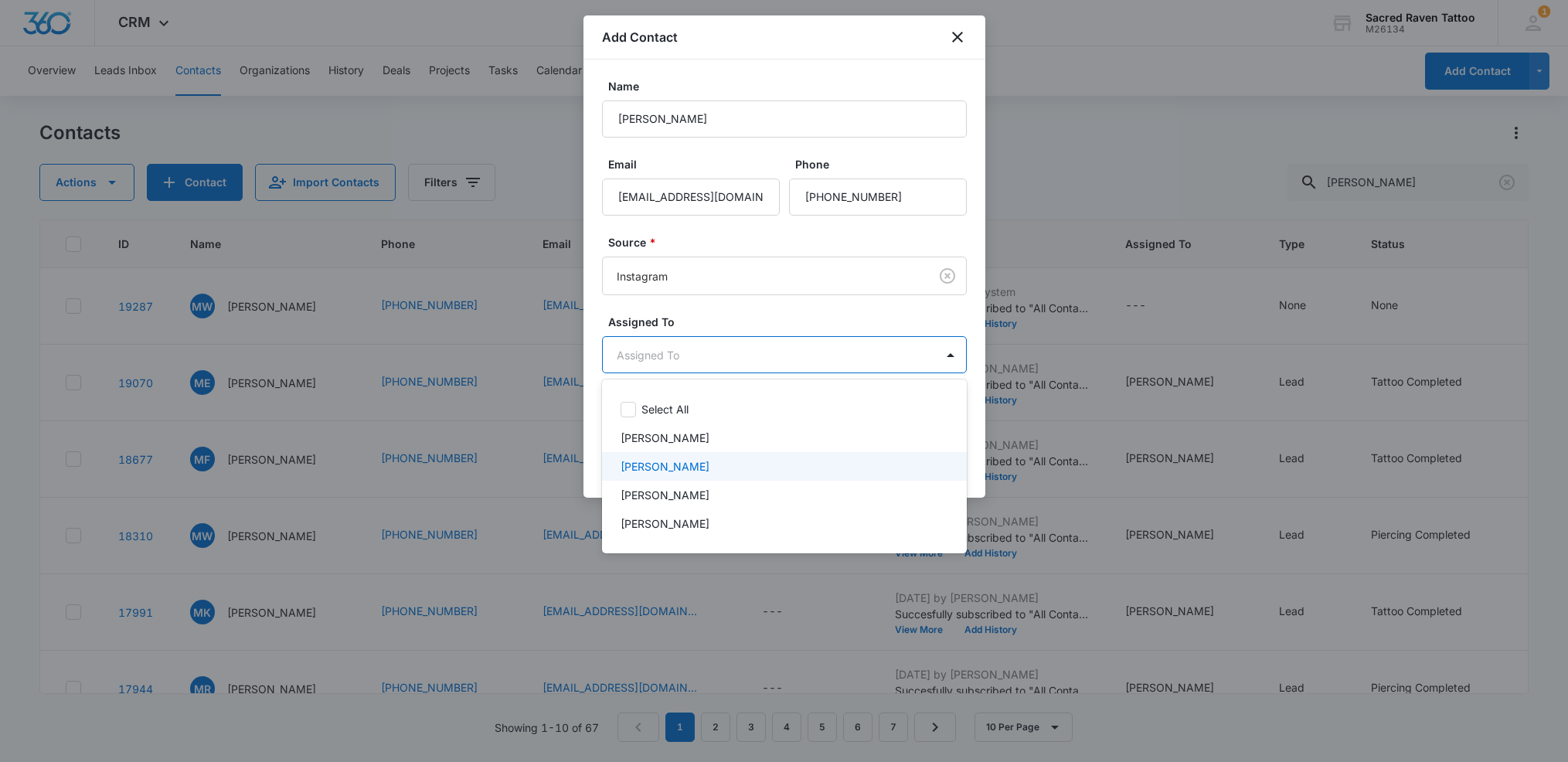
click at [679, 464] on p "[PERSON_NAME]" at bounding box center [665, 466] width 89 height 16
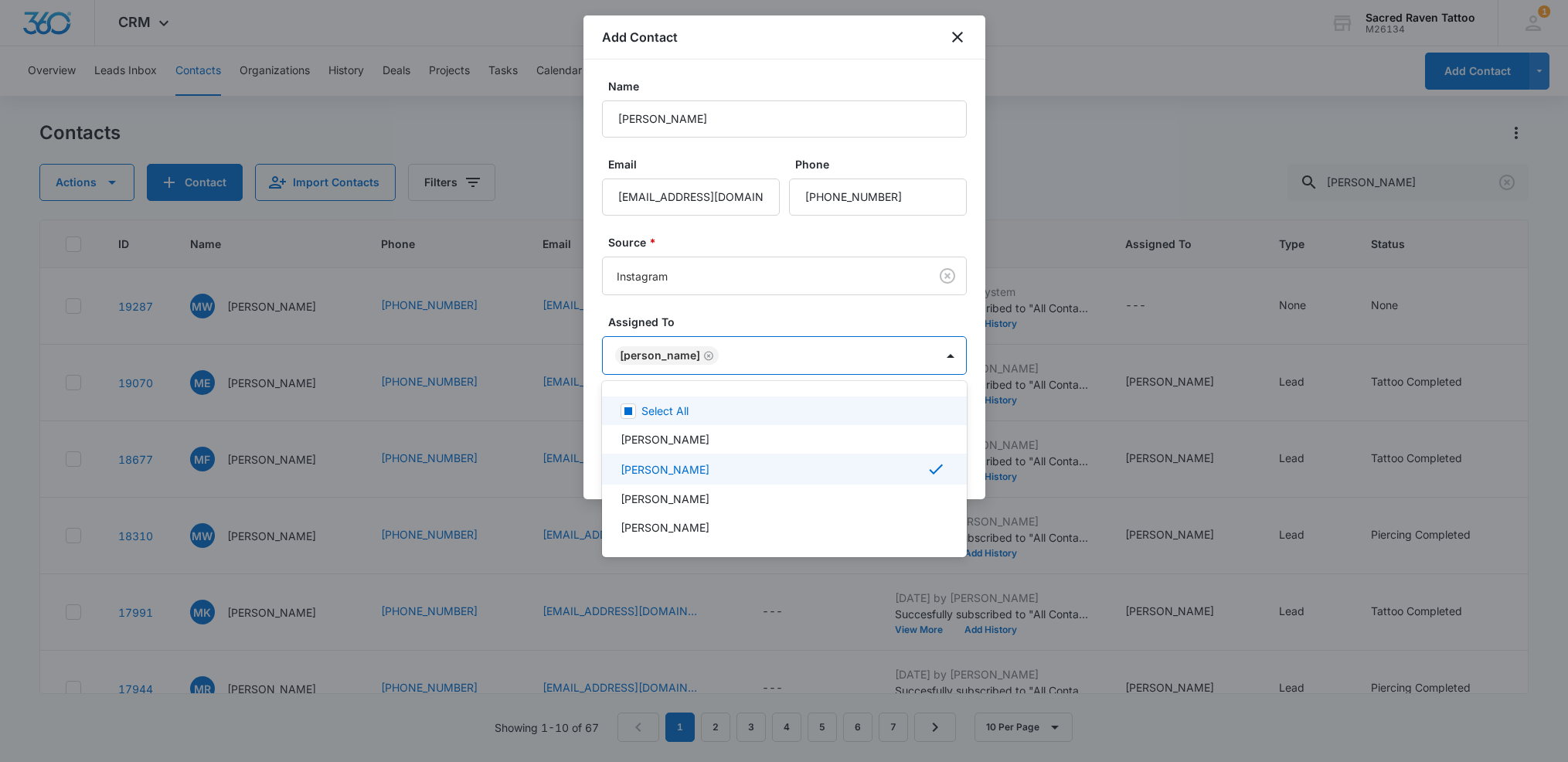
click at [982, 414] on div at bounding box center [784, 381] width 1568 height 762
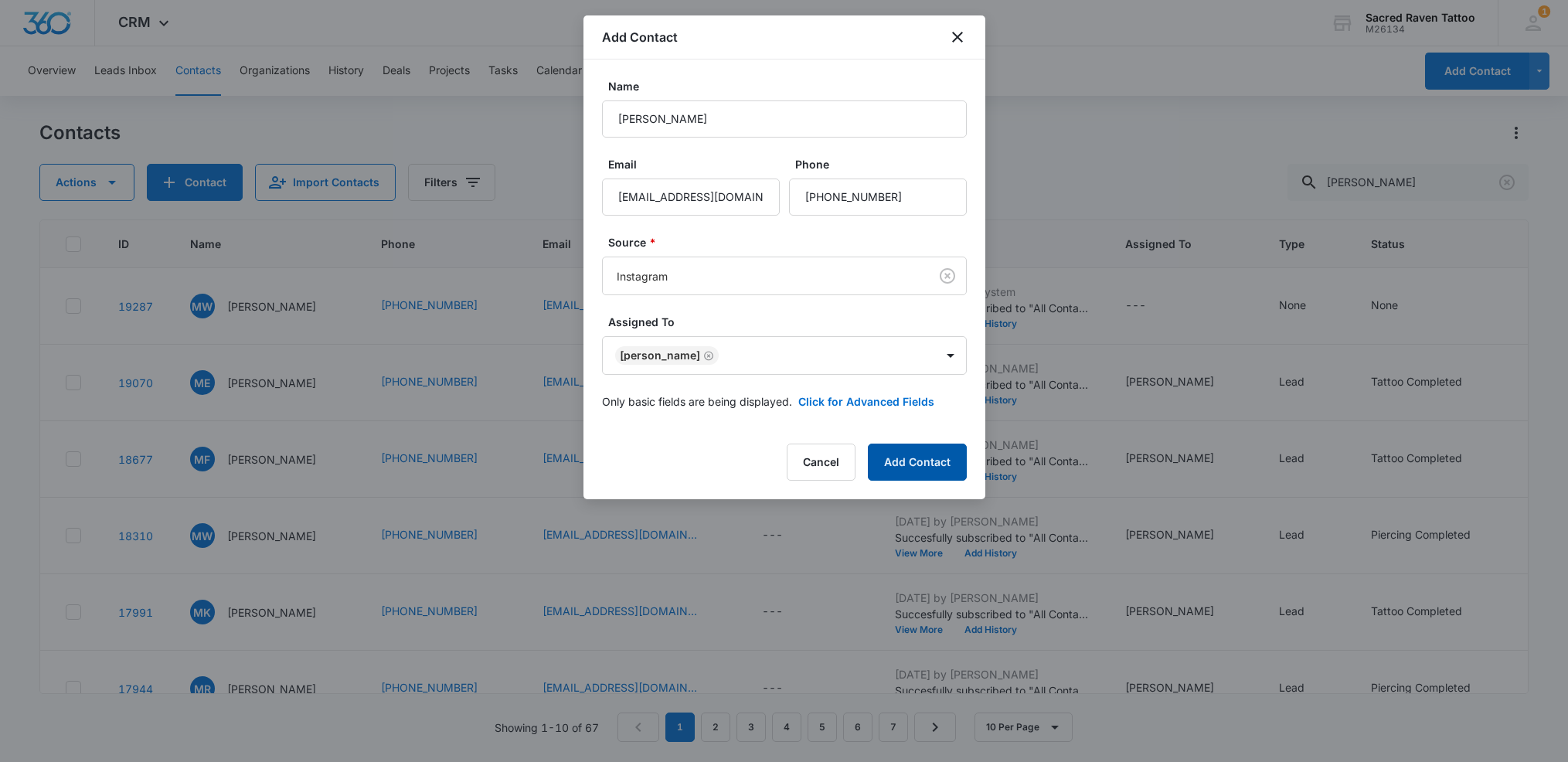
click at [914, 463] on button "Add Contact" at bounding box center [918, 463] width 99 height 37
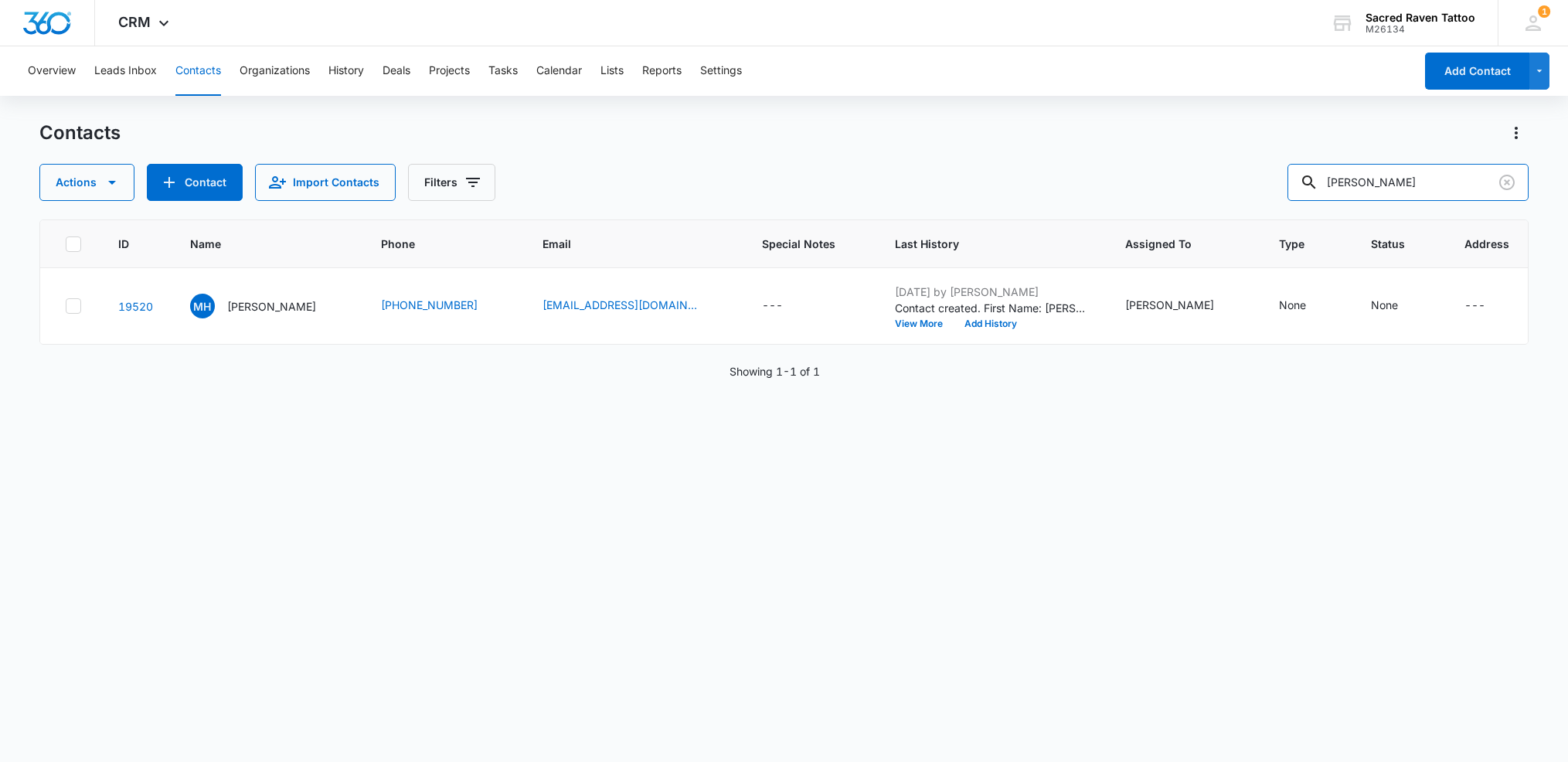
drag, startPoint x: 1466, startPoint y: 188, endPoint x: 1302, endPoint y: 180, distance: 164.2
click at [1302, 180] on div "Actions Contact Import Contacts Filters [PERSON_NAME]" at bounding box center [784, 183] width 1490 height 37
type input "\"
type input "i"
